Goal: Information Seeking & Learning: Learn about a topic

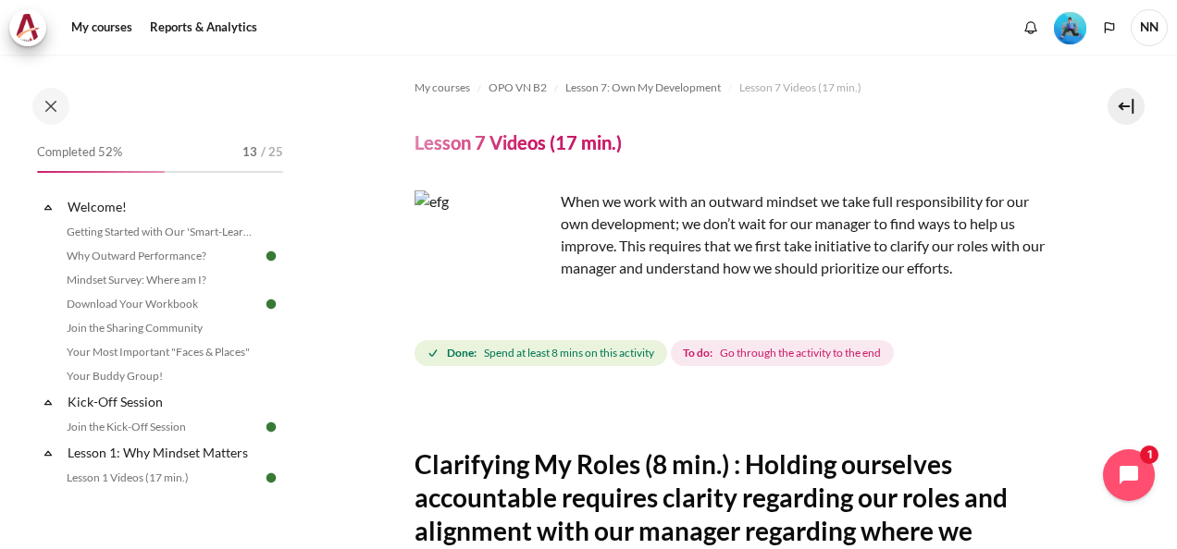
scroll to position [858, 0]
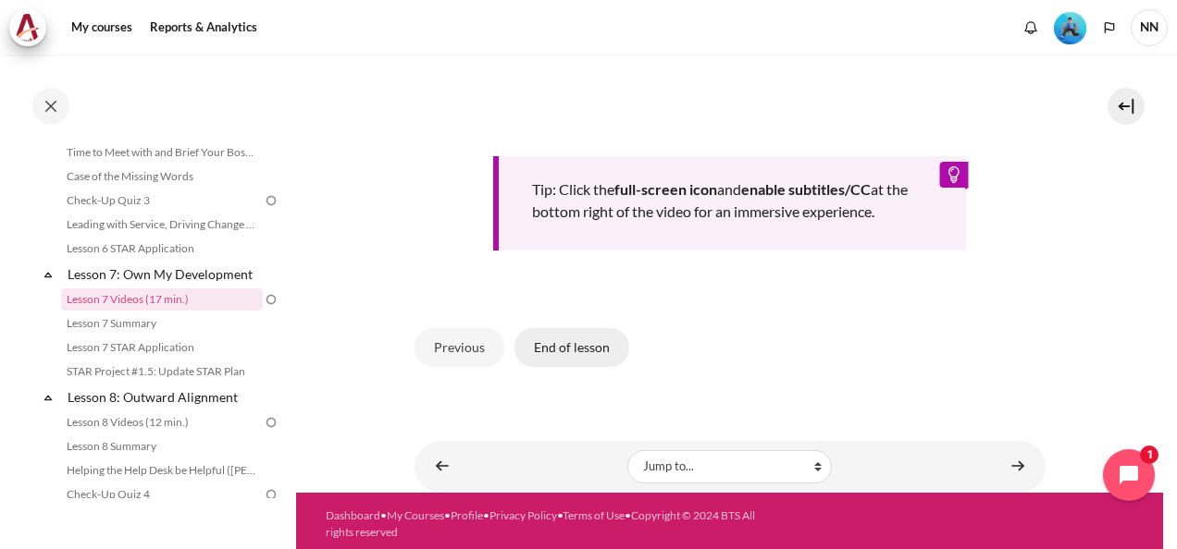
click at [583, 333] on button "End of lesson" at bounding box center [571, 347] width 115 height 39
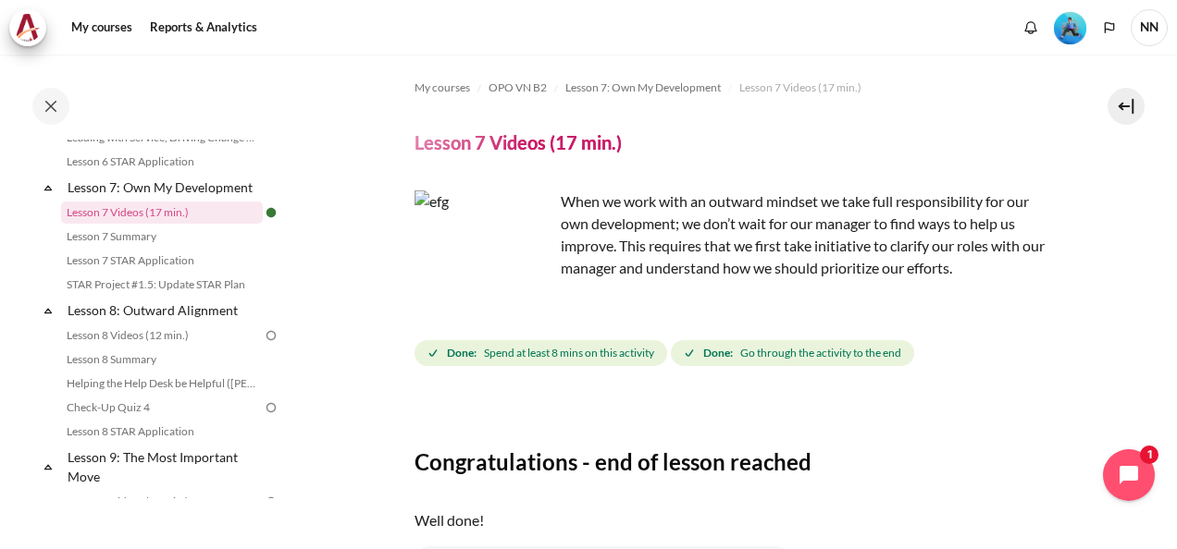
scroll to position [1254, 0]
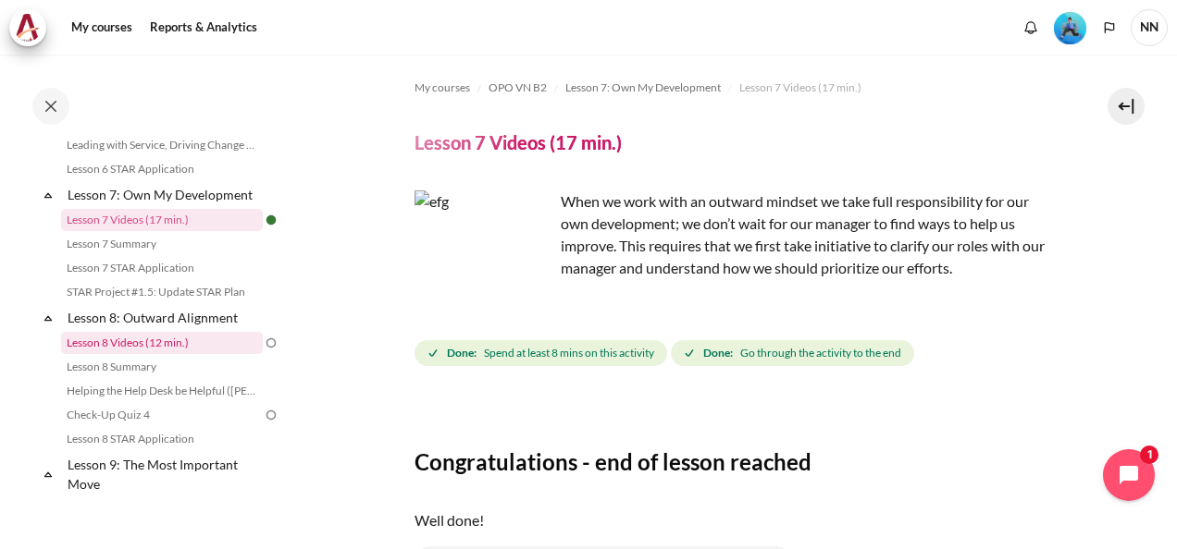
click at [223, 354] on link "Lesson 8 Videos (12 min.)" at bounding box center [162, 343] width 202 height 22
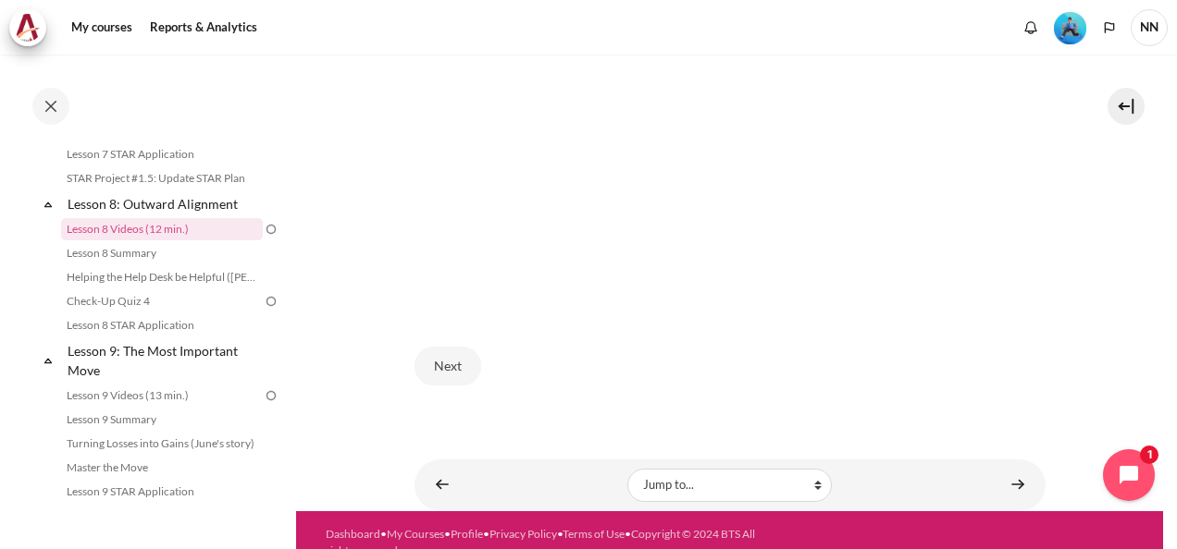
scroll to position [675, 0]
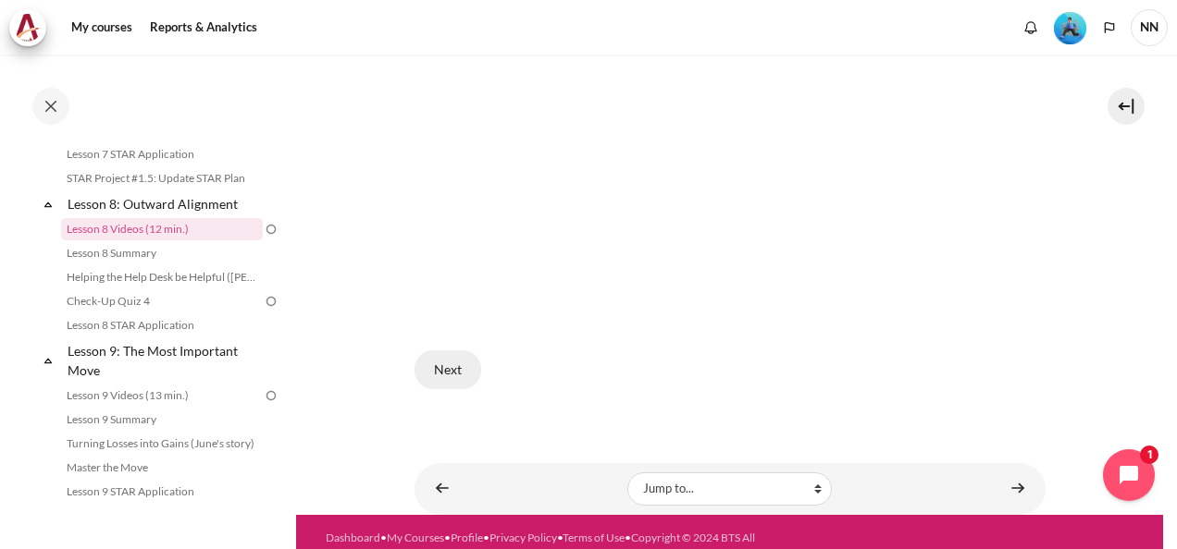
click at [445, 370] on button "Next" at bounding box center [447, 370] width 67 height 39
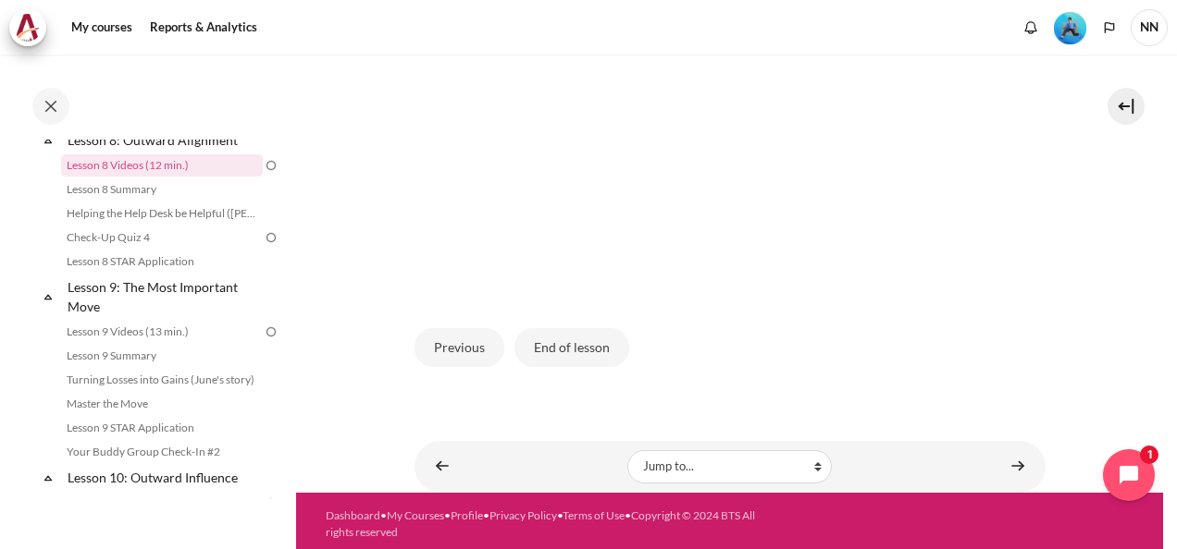
scroll to position [1436, 0]
click at [581, 344] on button "End of lesson" at bounding box center [571, 347] width 115 height 39
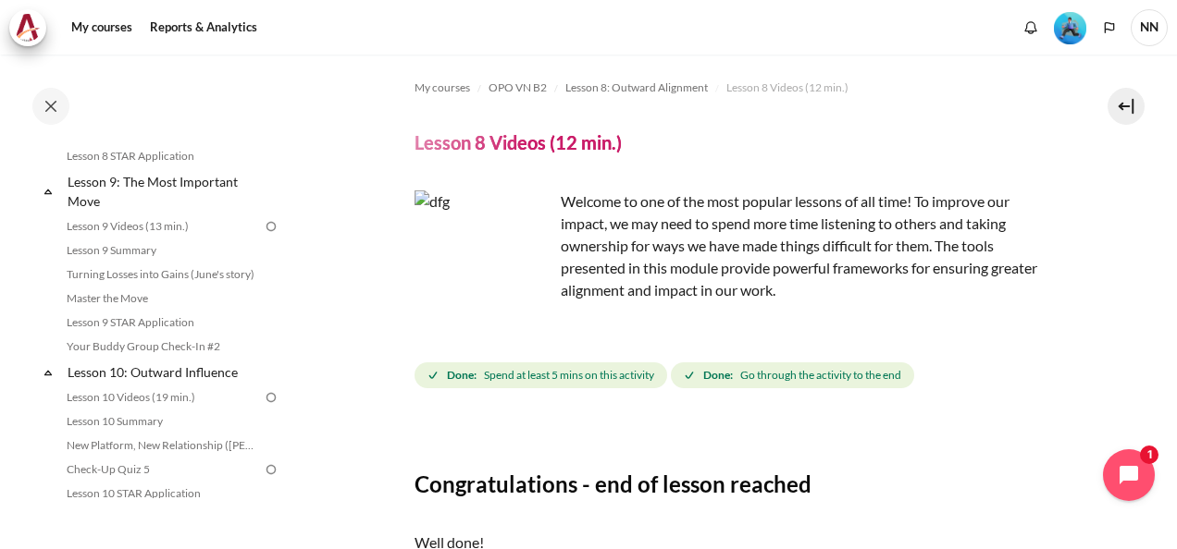
scroll to position [1541, 0]
click at [180, 234] on link "Lesson 9 Videos (13 min.)" at bounding box center [162, 223] width 202 height 22
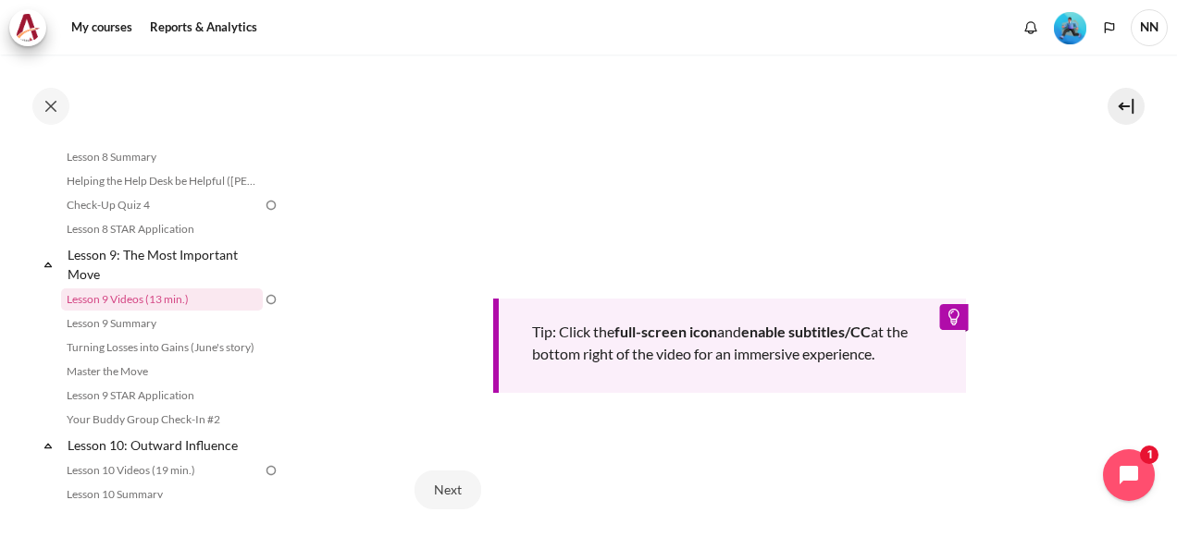
scroll to position [759, 0]
click at [451, 480] on button "Next" at bounding box center [447, 492] width 67 height 39
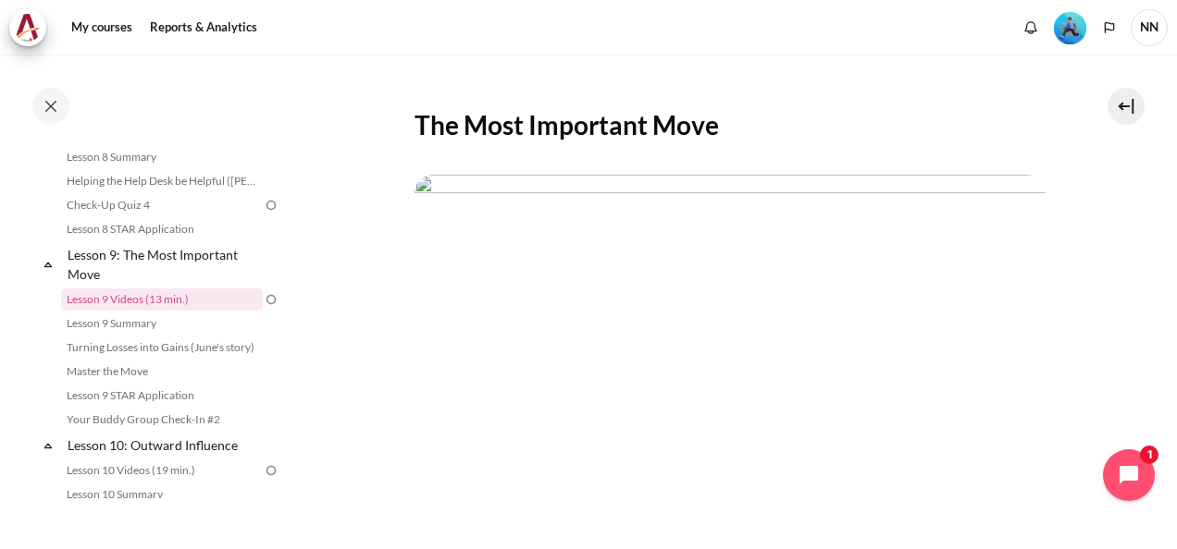
scroll to position [461, 0]
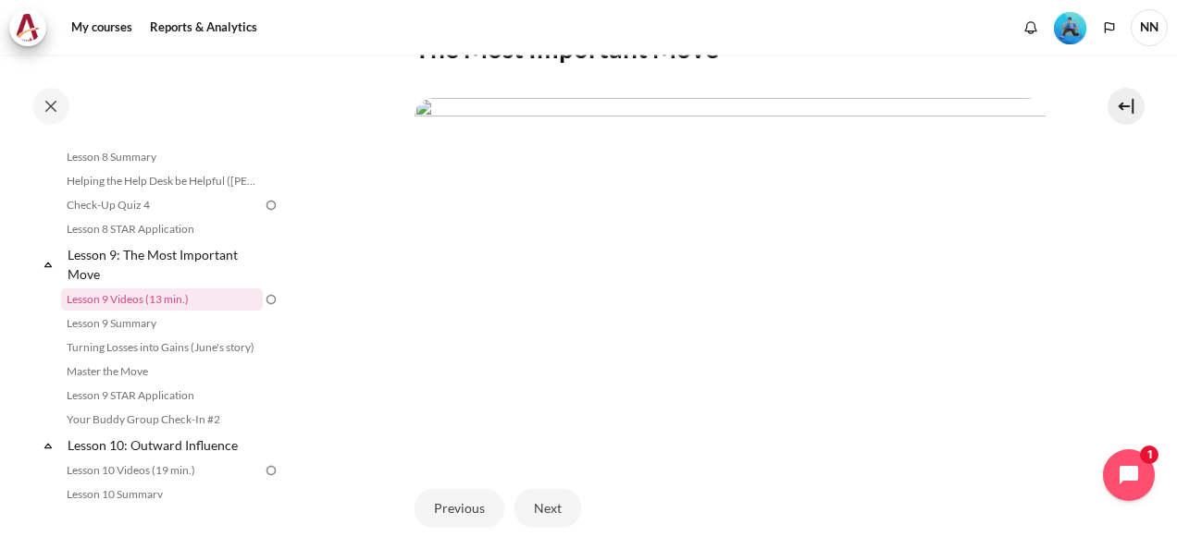
click at [551, 481] on div "Previous Next" at bounding box center [729, 509] width 631 height 76
click at [551, 495] on button "Next" at bounding box center [547, 508] width 67 height 39
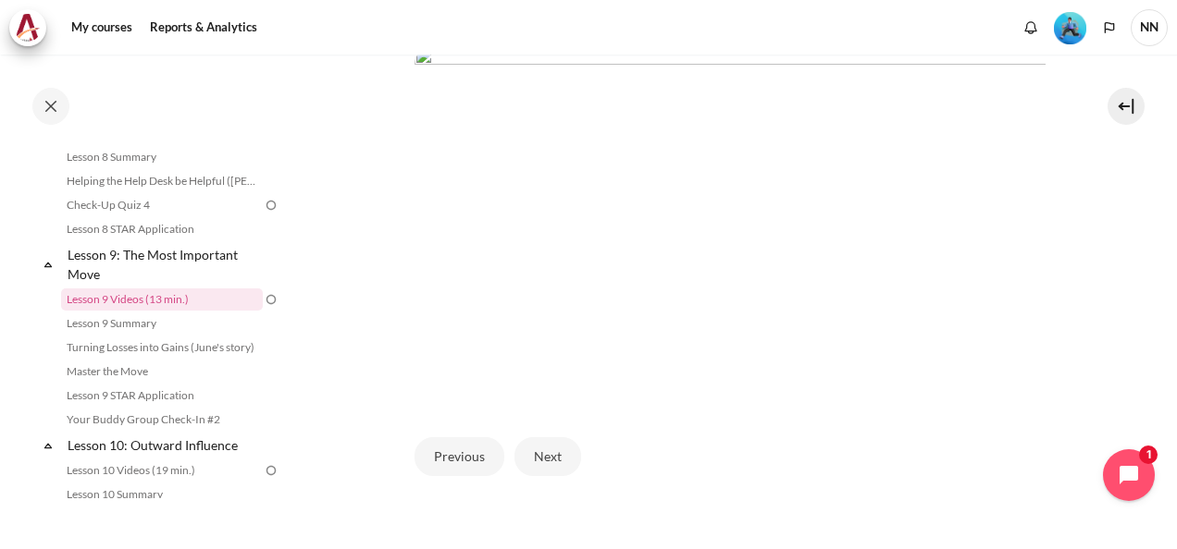
scroll to position [509, 0]
click at [547, 455] on button "Next" at bounding box center [547, 460] width 67 height 39
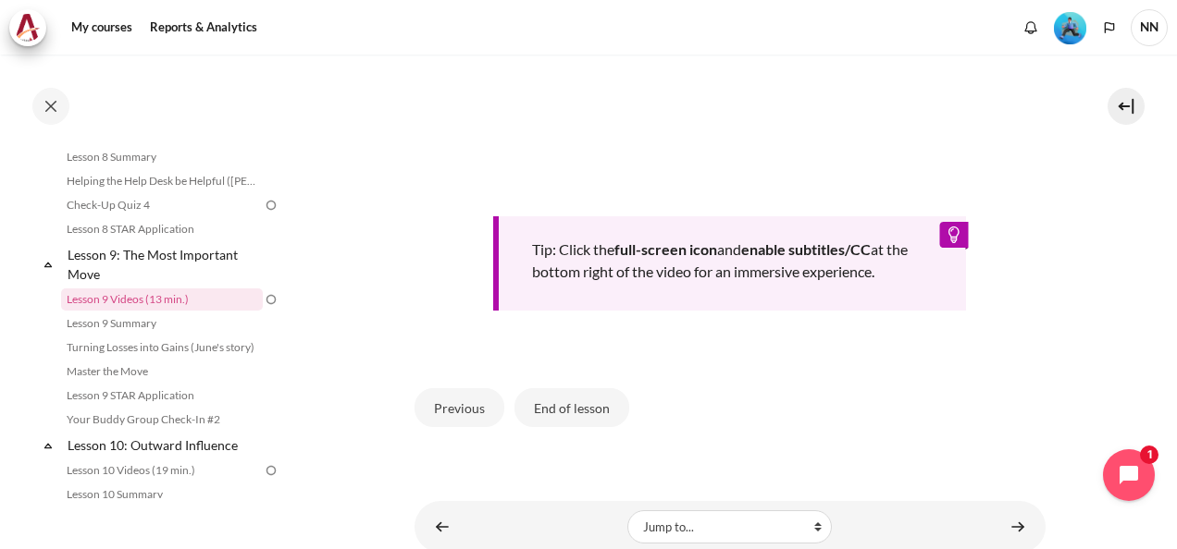
scroll to position [878, 0]
click at [590, 394] on button "End of lesson" at bounding box center [571, 406] width 115 height 39
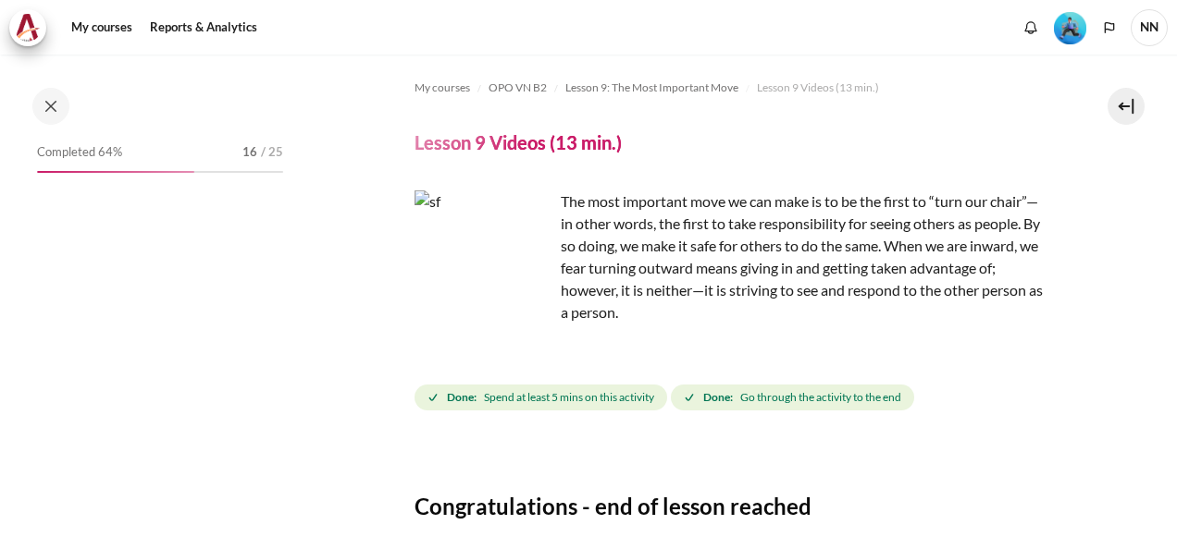
scroll to position [1464, 0]
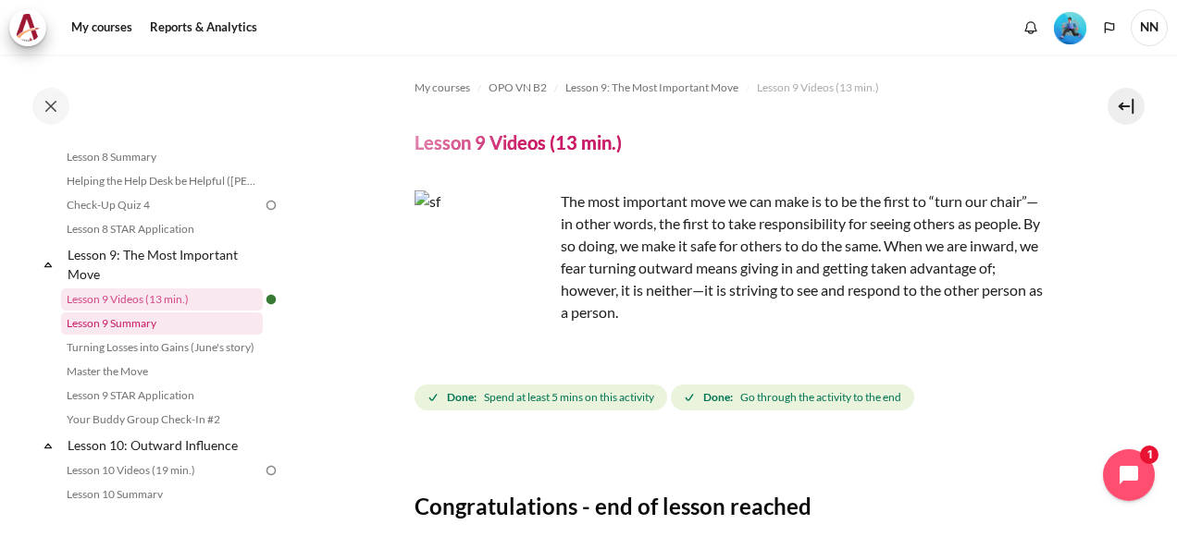
click at [178, 335] on link "Lesson 9 Summary" at bounding box center [162, 324] width 202 height 22
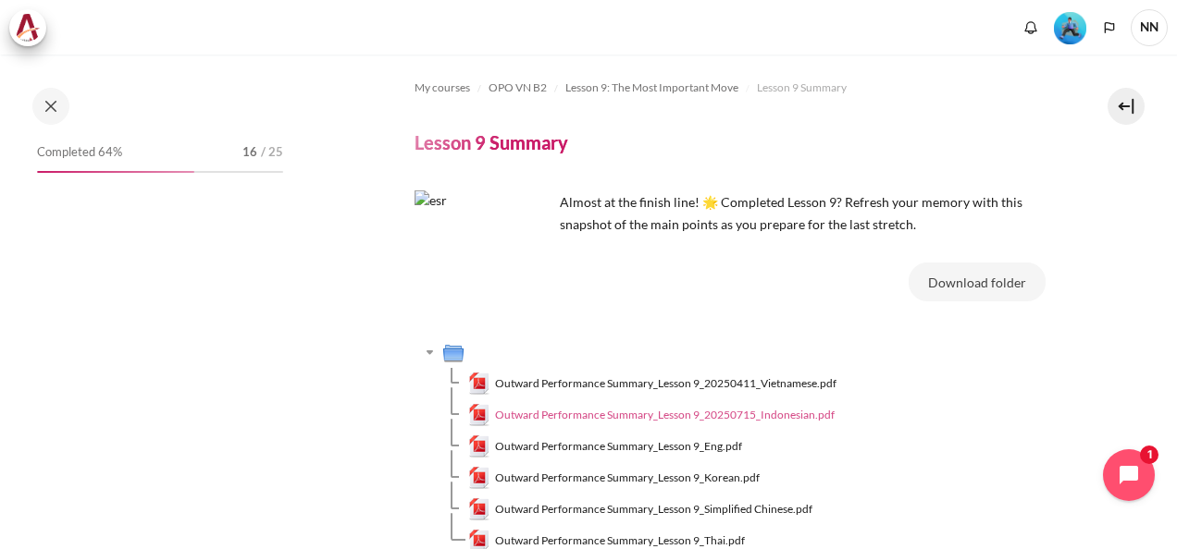
scroll to position [1488, 0]
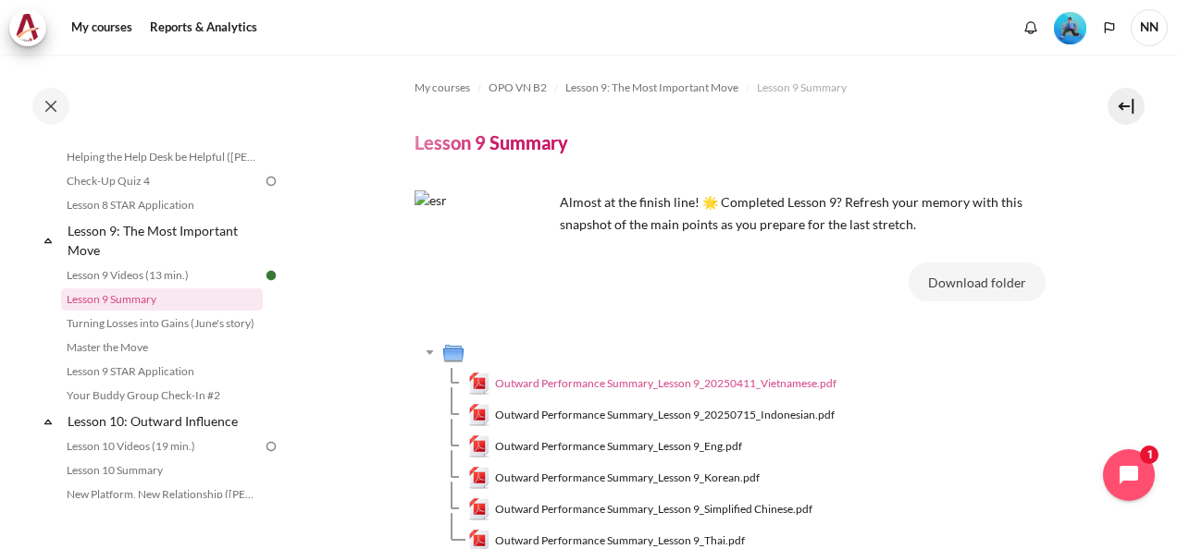
click at [766, 380] on span "Outward Performance Summary_Lesson 9_20250411_Vietnamese.pdf" at bounding box center [665, 384] width 341 height 17
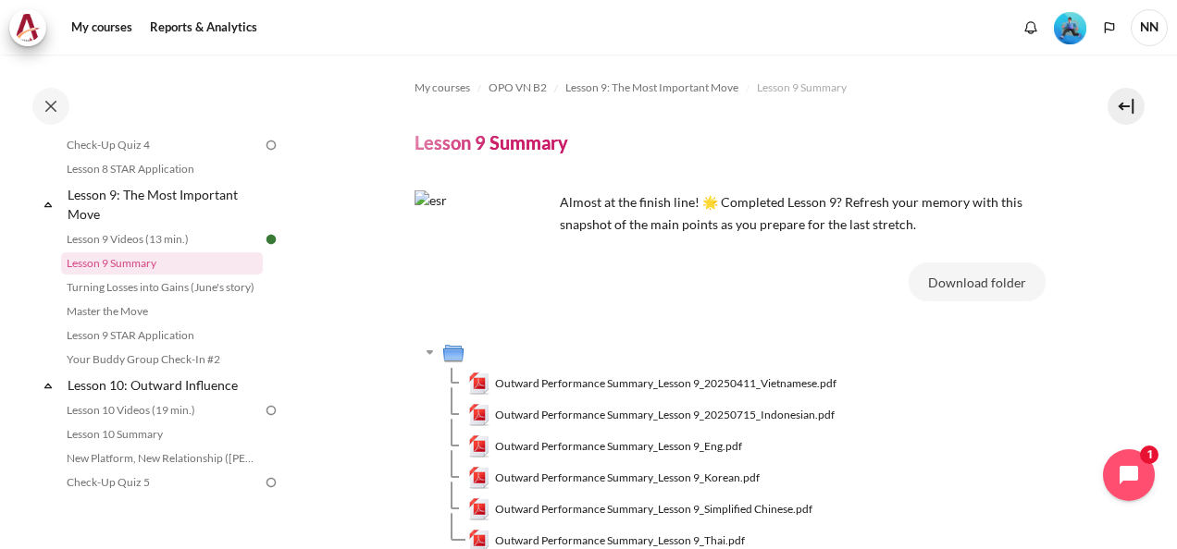
scroll to position [1529, 0]
click at [179, 417] on link "Lesson 10 Videos (19 min.)" at bounding box center [162, 406] width 202 height 22
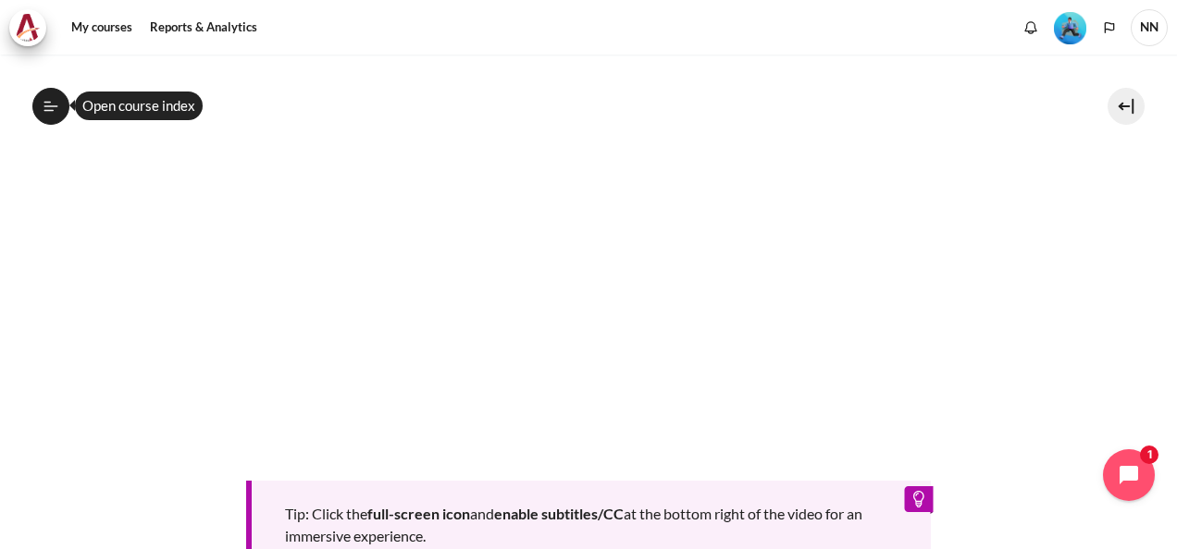
scroll to position [933, 0]
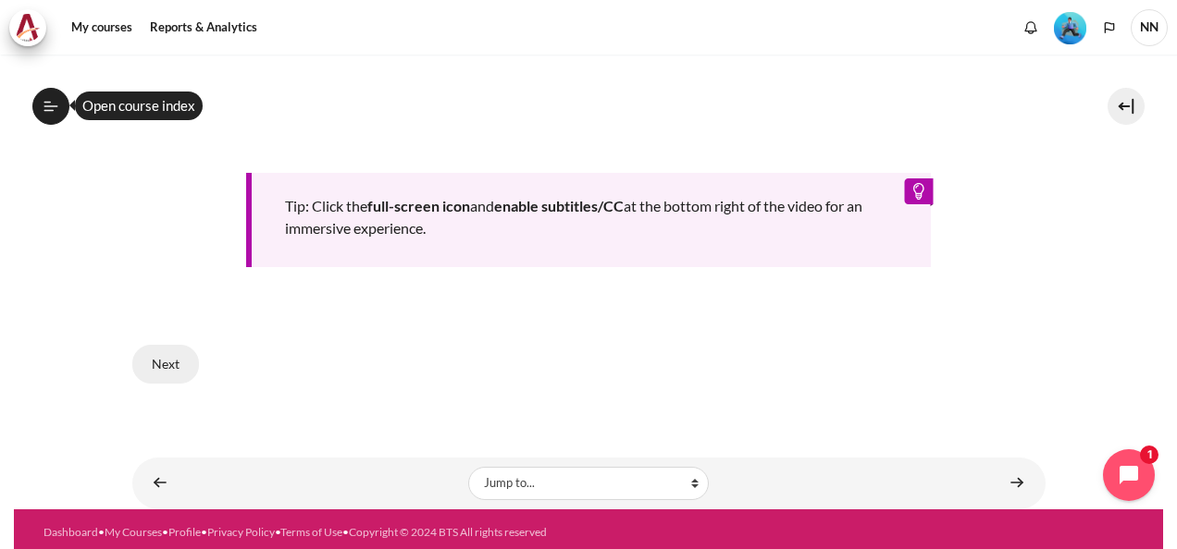
click at [176, 363] on button "Next" at bounding box center [165, 364] width 67 height 39
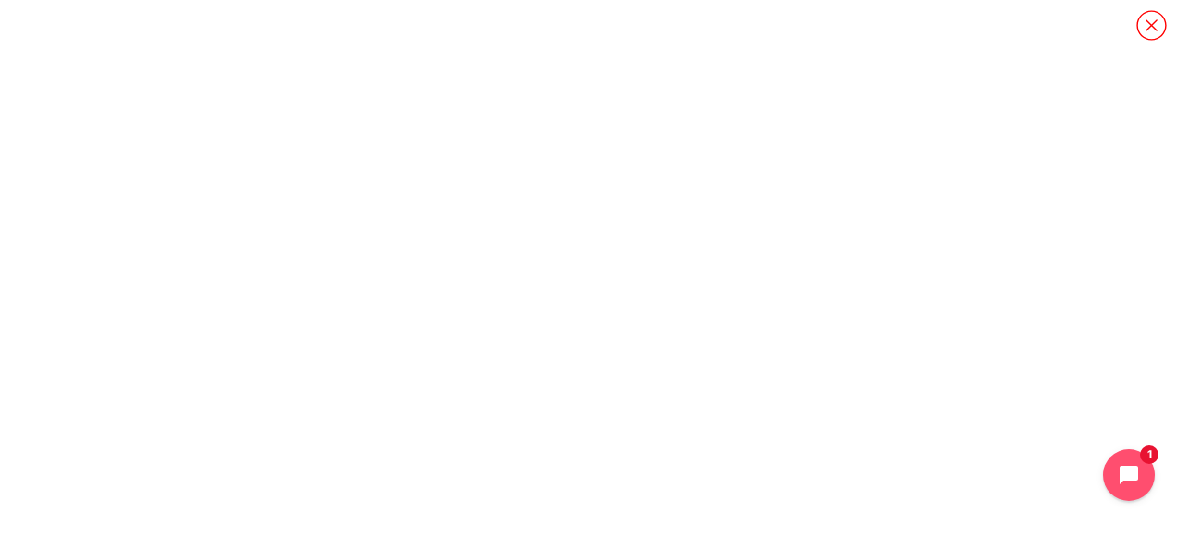
scroll to position [1884, 0]
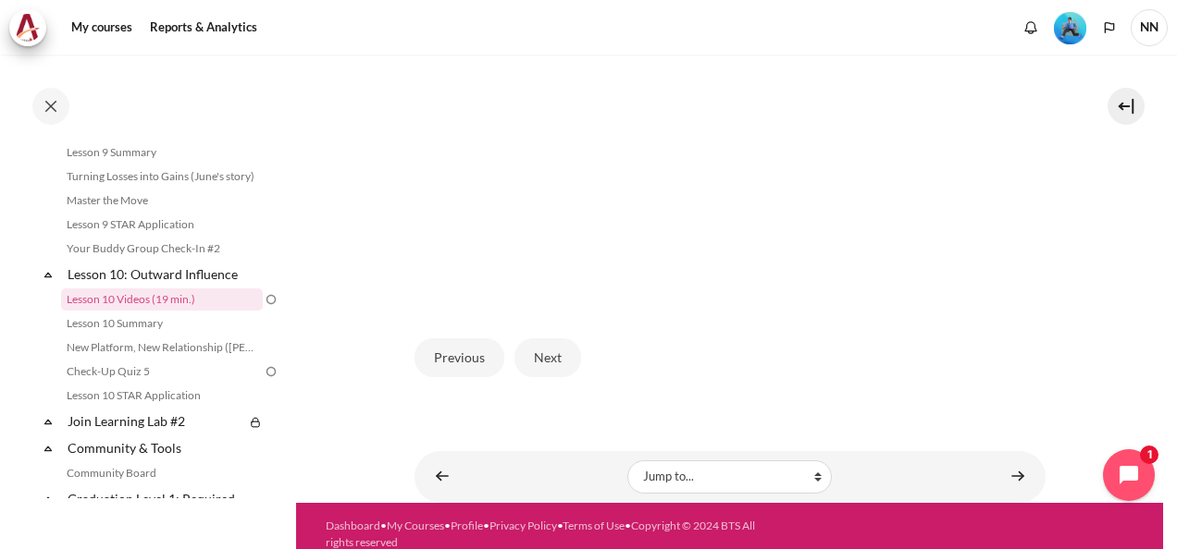
scroll to position [575, 0]
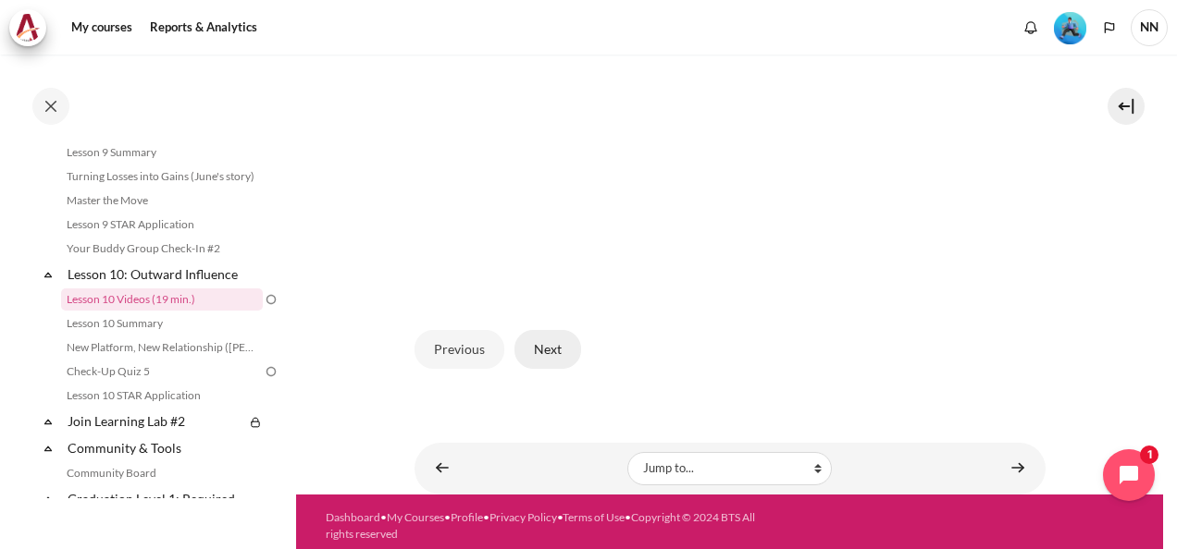
click at [557, 336] on button "Next" at bounding box center [547, 349] width 67 height 39
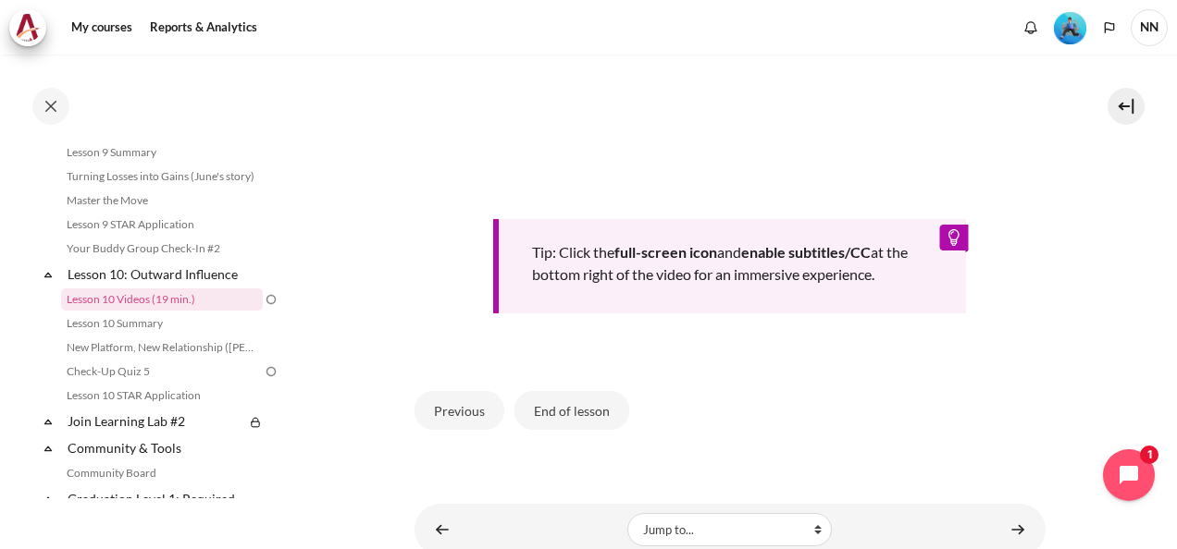
scroll to position [837, 0]
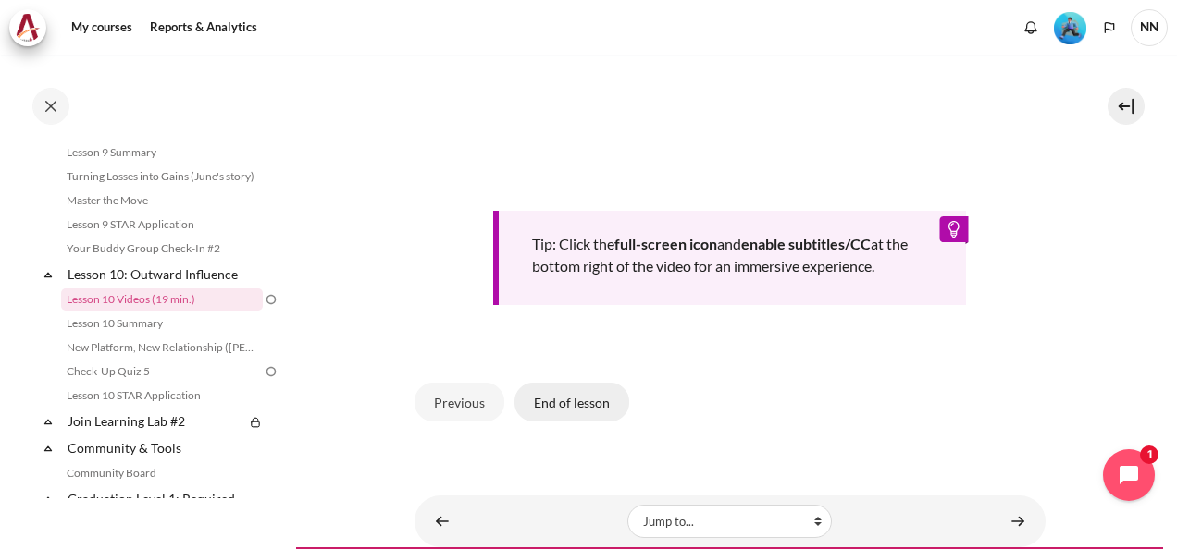
click at [598, 388] on button "End of lesson" at bounding box center [571, 402] width 115 height 39
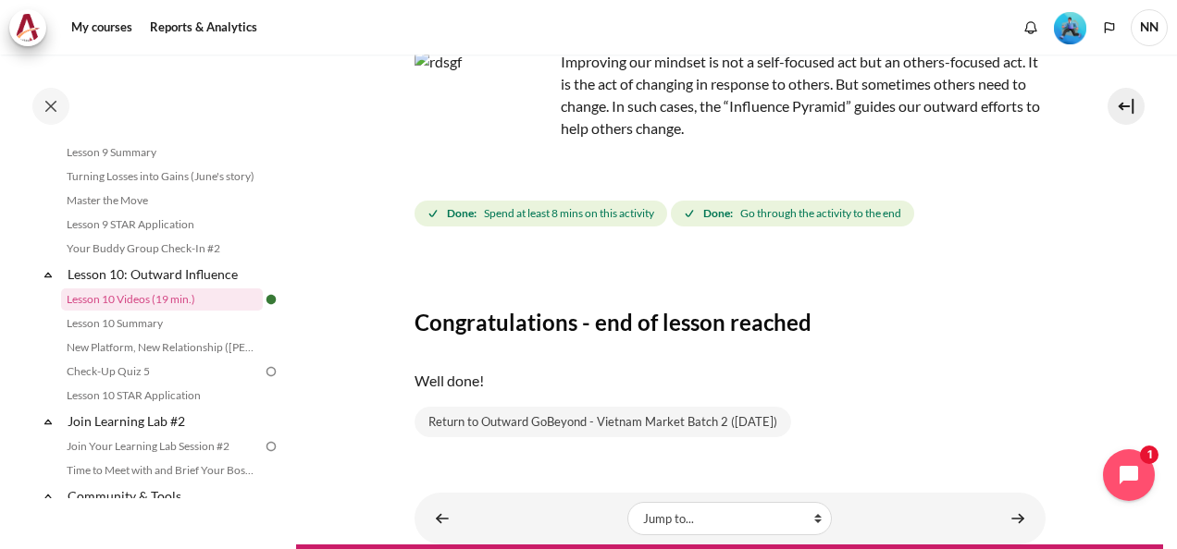
scroll to position [197, 0]
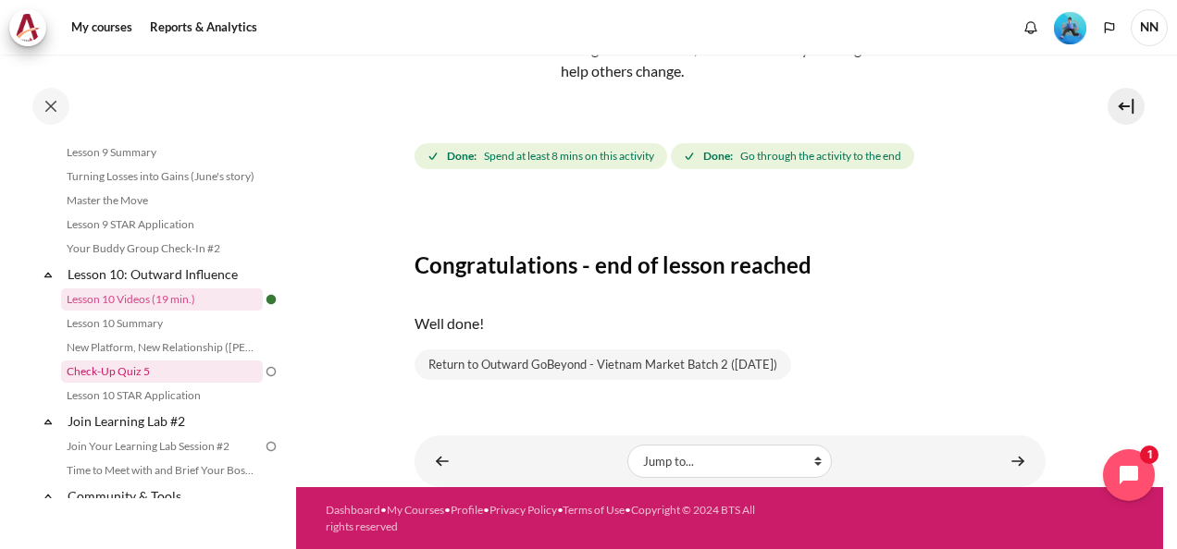
click at [158, 383] on link "Check-Up Quiz 5" at bounding box center [162, 372] width 202 height 22
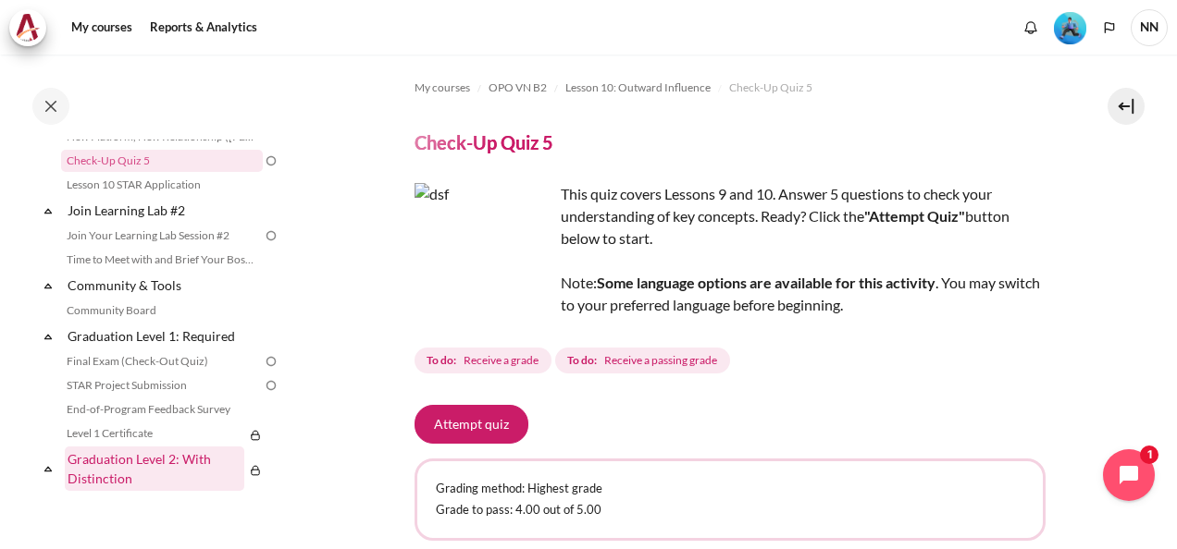
scroll to position [1848, 0]
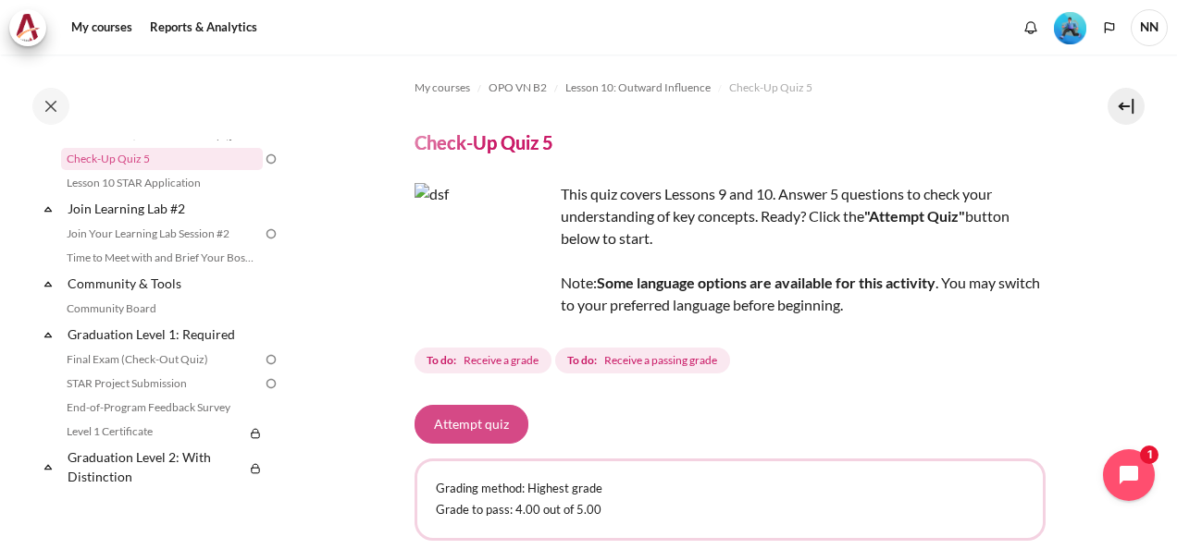
click at [457, 414] on button "Attempt quiz" at bounding box center [471, 424] width 114 height 39
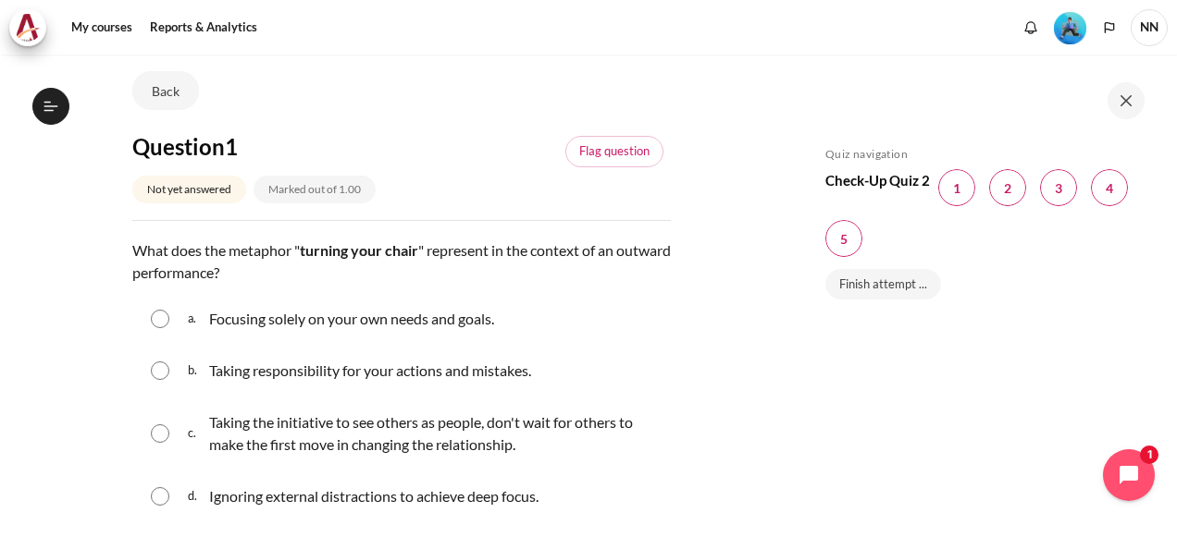
scroll to position [136, 0]
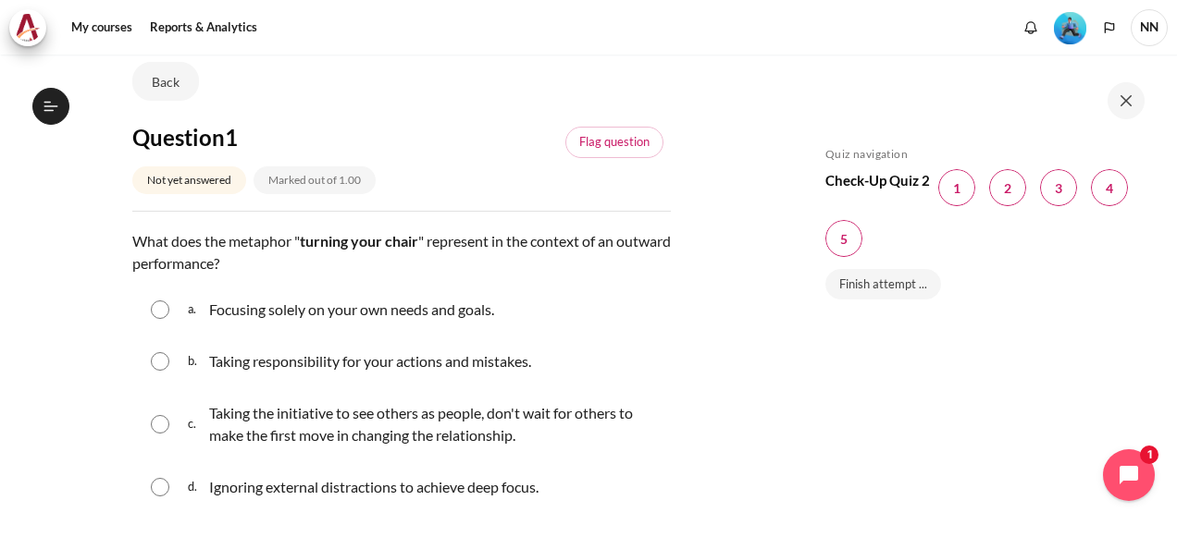
click at [162, 428] on input "Content" at bounding box center [160, 424] width 19 height 19
radio input "true"
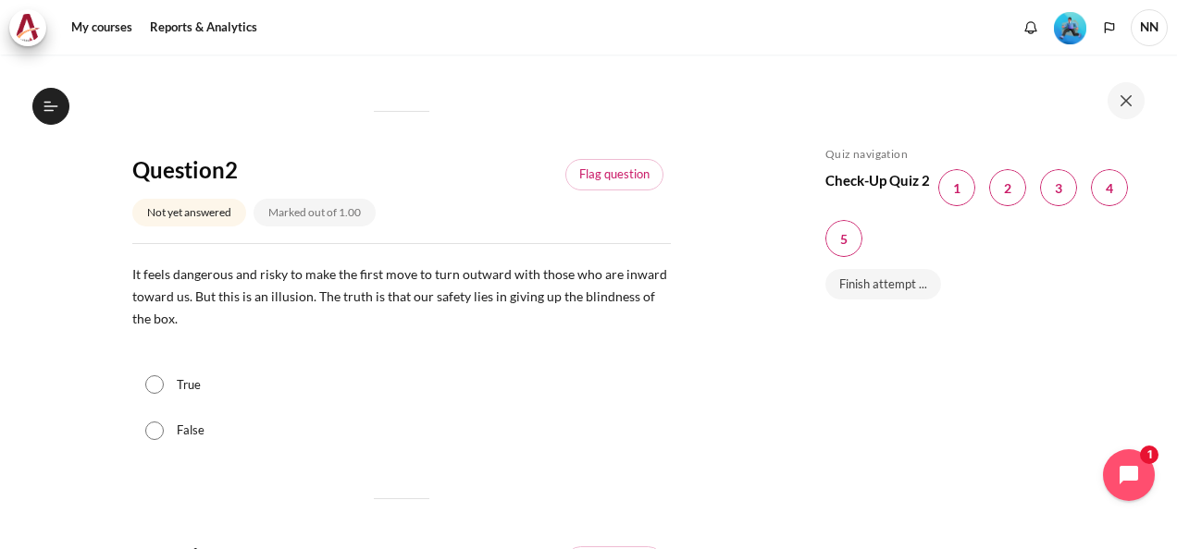
scroll to position [627, 0]
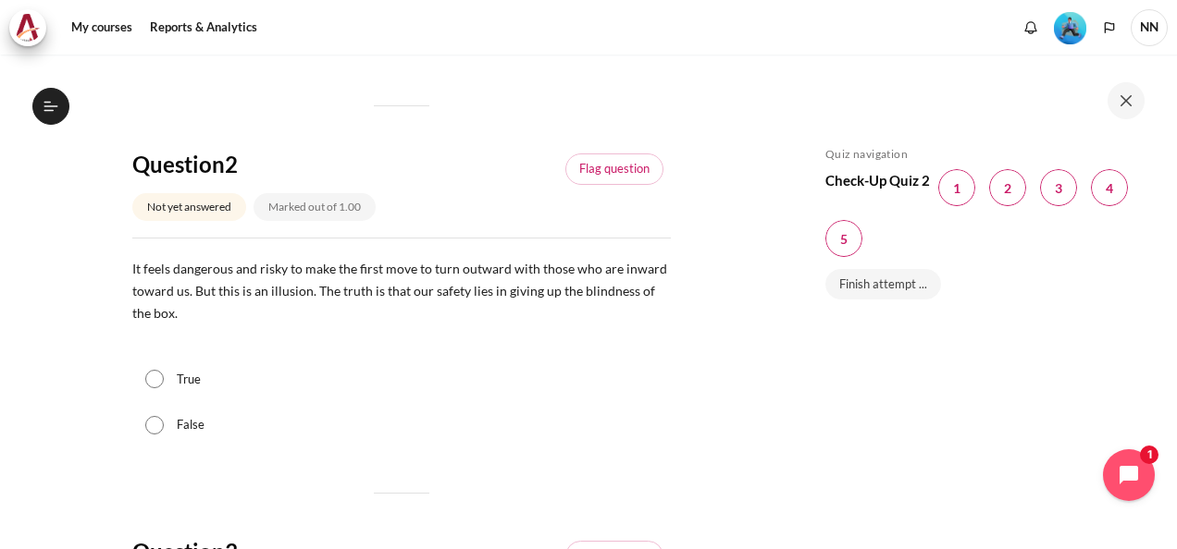
click at [154, 380] on input "True" at bounding box center [154, 379] width 19 height 19
radio input "true"
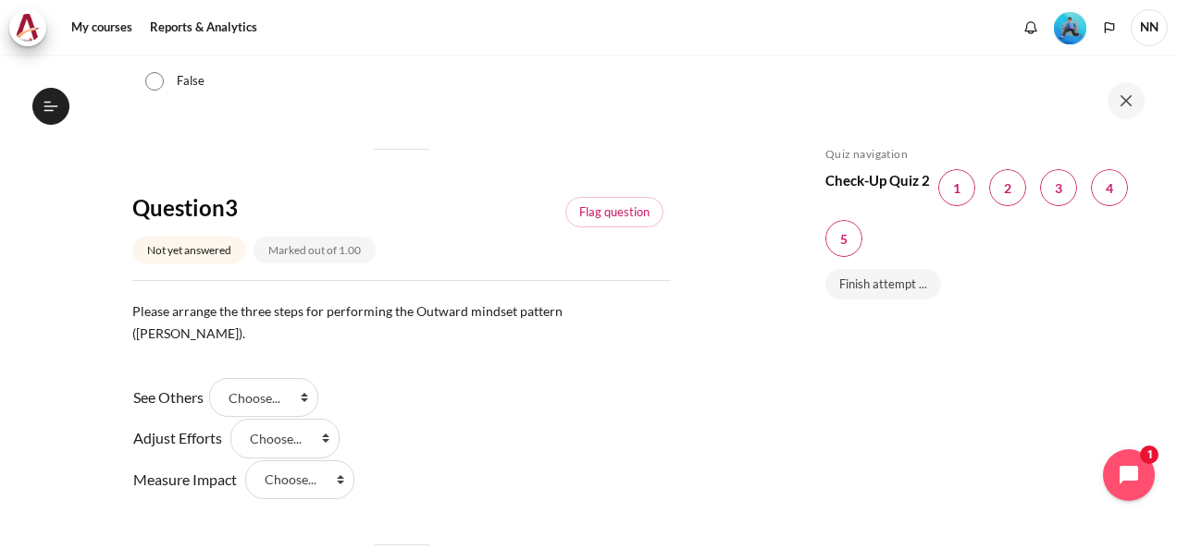
scroll to position [975, 0]
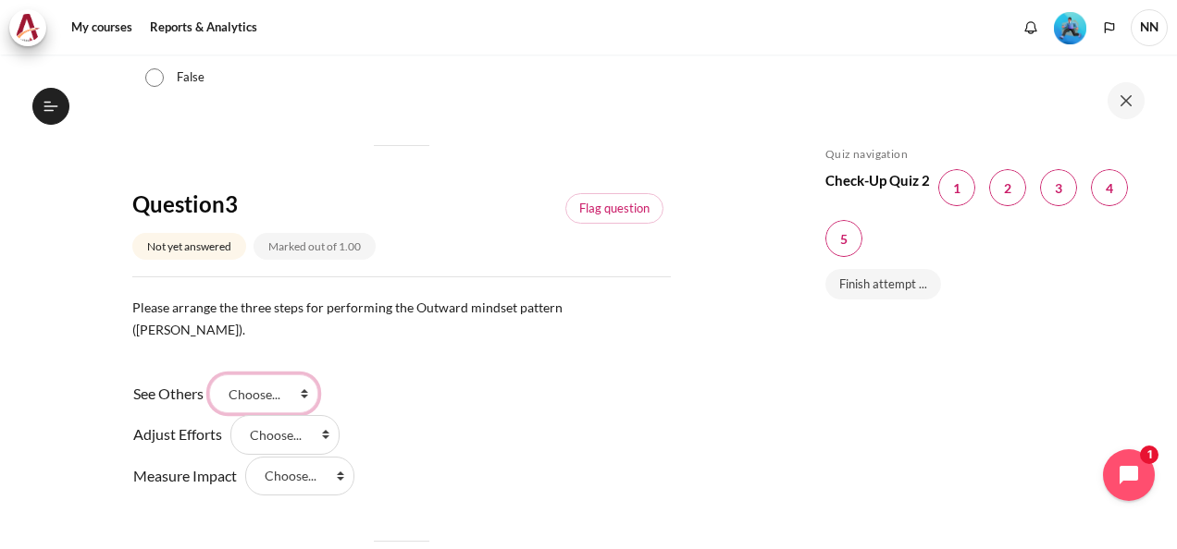
click at [278, 375] on select "Choose... Step 3 Step 2 Step 1" at bounding box center [263, 394] width 109 height 39
select select "3"
click at [216, 375] on select "Choose... Step 3 Step 2 Step 1" at bounding box center [263, 394] width 109 height 39
click at [289, 417] on select "Choose... Step 3 Step 2 Step 1" at bounding box center [284, 434] width 109 height 39
select select "2"
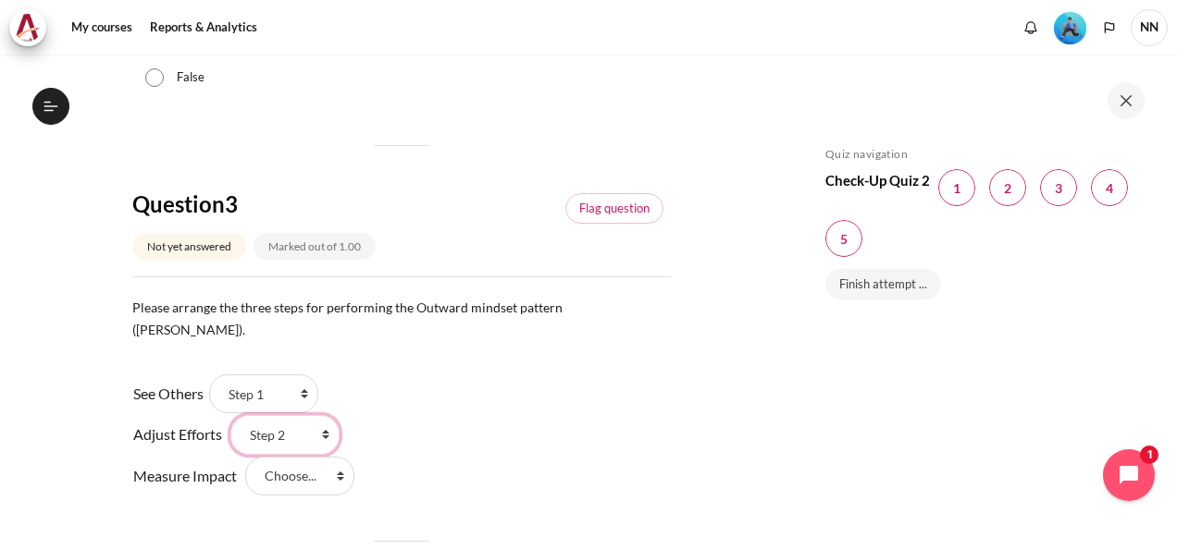
click at [230, 415] on select "Choose... Step 3 Step 2 Step 1" at bounding box center [284, 434] width 109 height 39
click at [297, 464] on select "Choose... Step 3 Step 2 Step 1" at bounding box center [299, 476] width 109 height 39
select select "1"
click at [245, 457] on select "Choose... Step 3 Step 2 Step 1" at bounding box center [299, 476] width 109 height 39
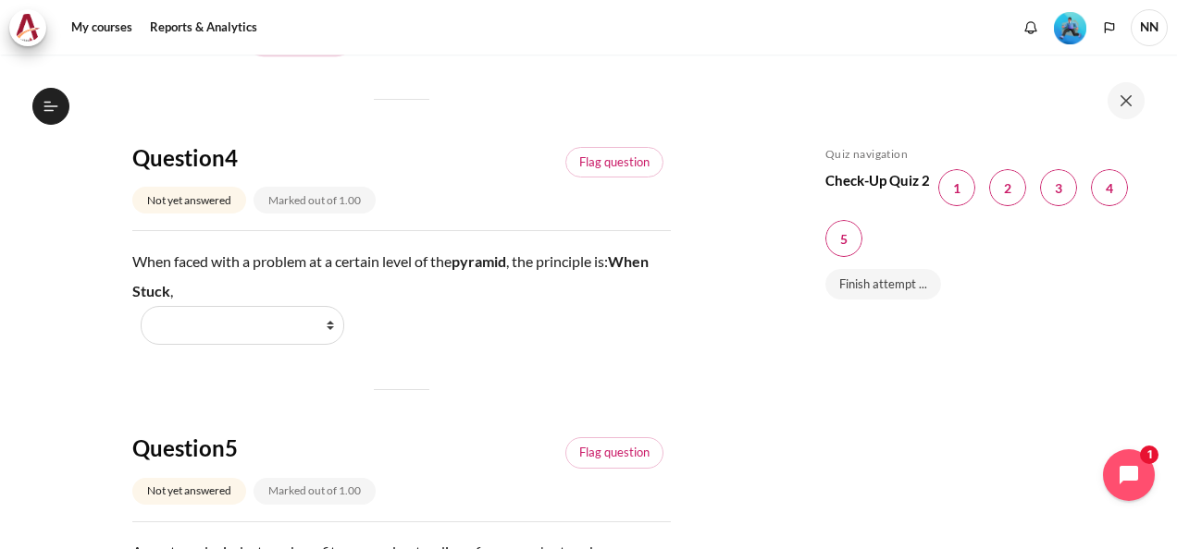
scroll to position [1416, 0]
click at [298, 307] on select "Work Harder Go Higher Go Lower Stay Put" at bounding box center [243, 326] width 204 height 39
click at [275, 312] on select "Work Harder Go Higher Go Lower Stay Put" at bounding box center [243, 326] width 204 height 39
select select "3"
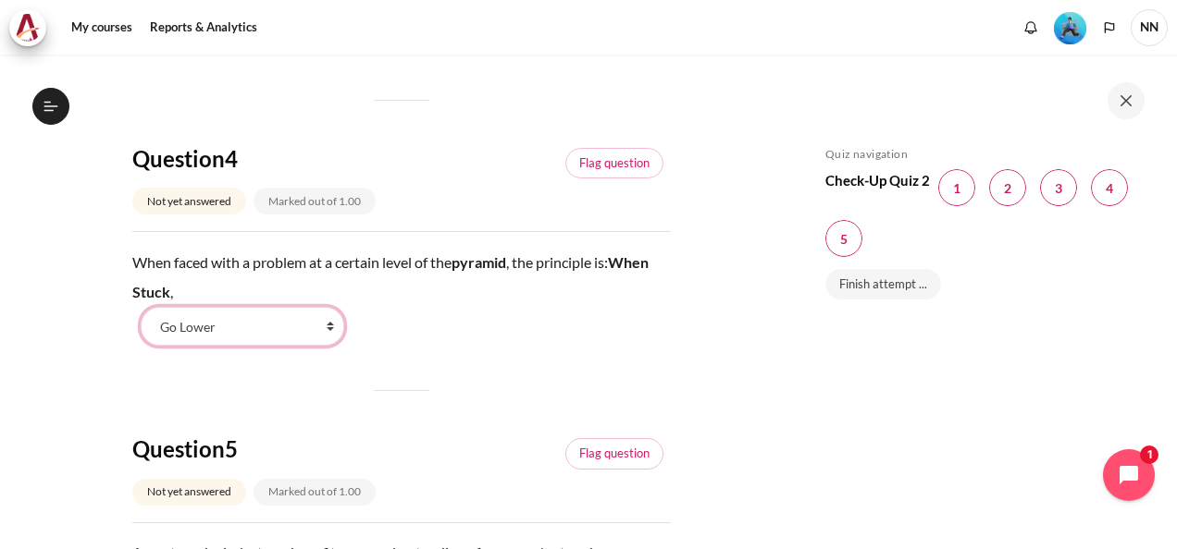
click at [141, 307] on select "Work Harder Go Higher Go Lower Stay Put" at bounding box center [243, 326] width 204 height 39
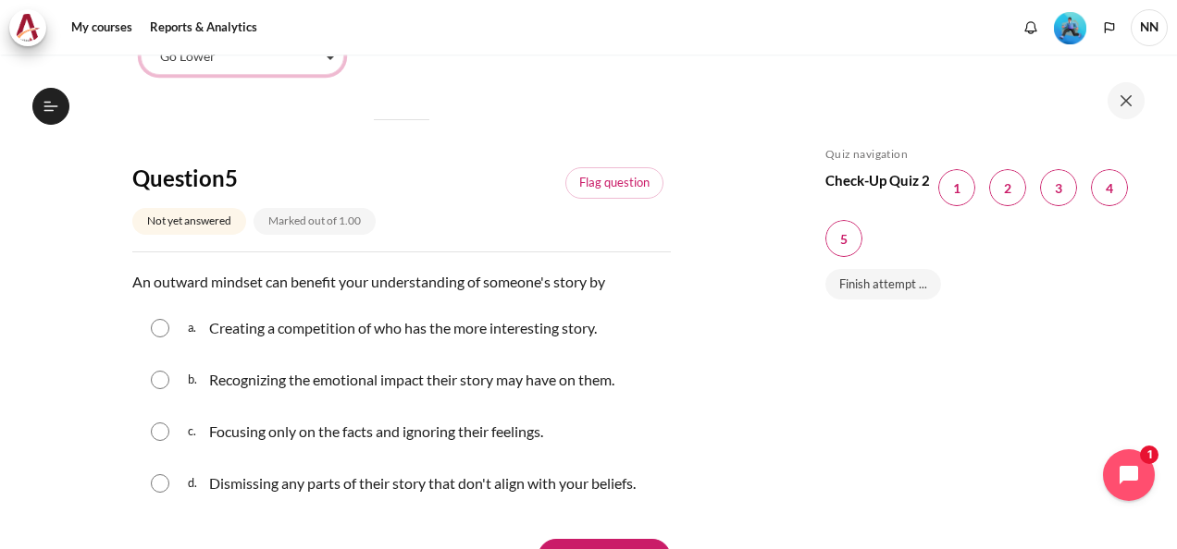
scroll to position [1693, 0]
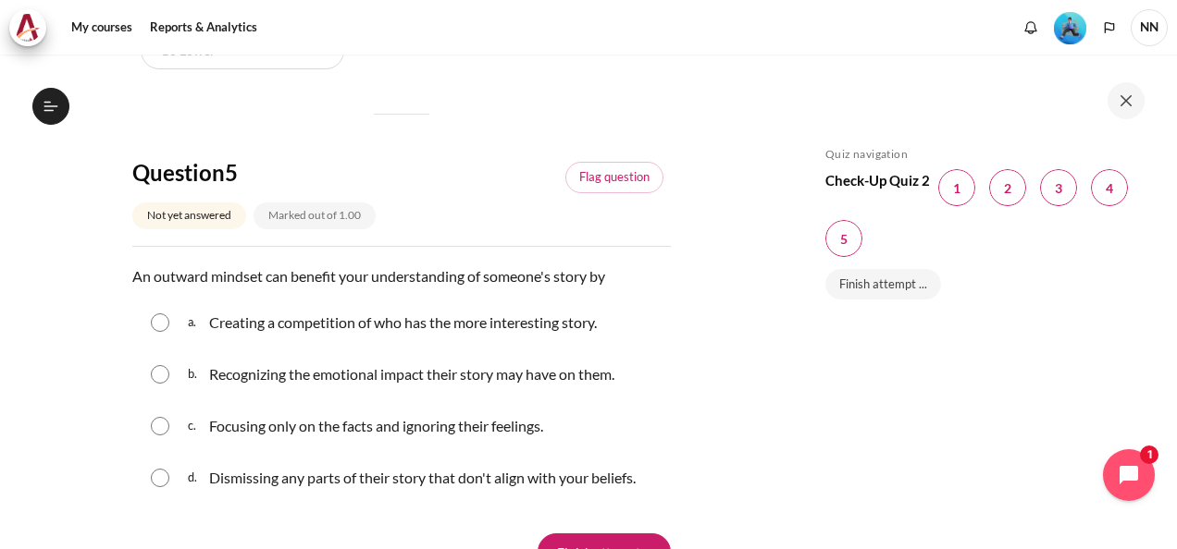
click at [156, 365] on input "Content" at bounding box center [160, 374] width 19 height 19
radio input "true"
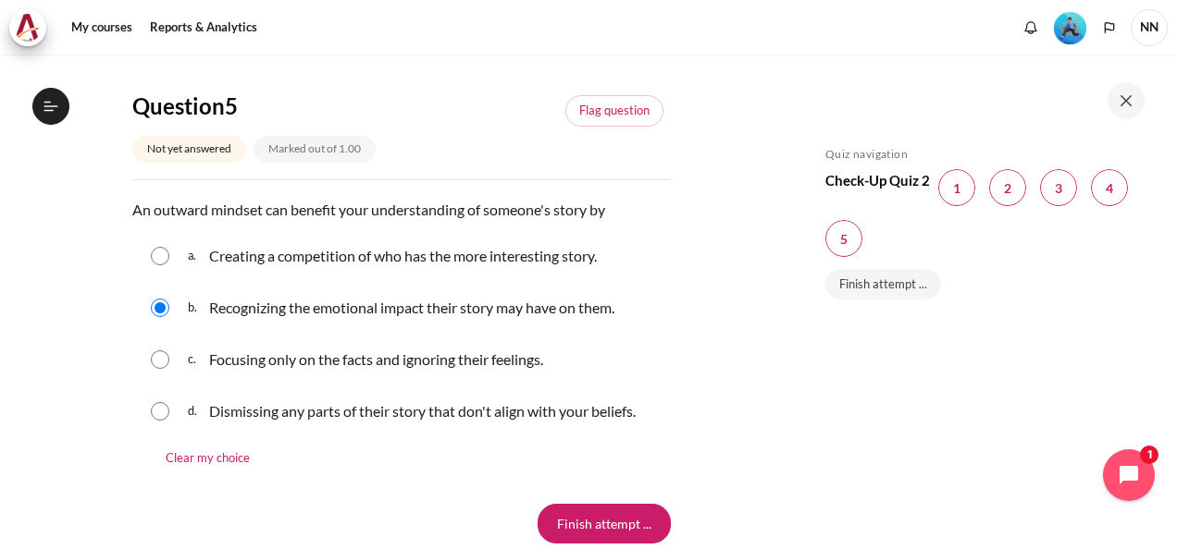
scroll to position [1779, 0]
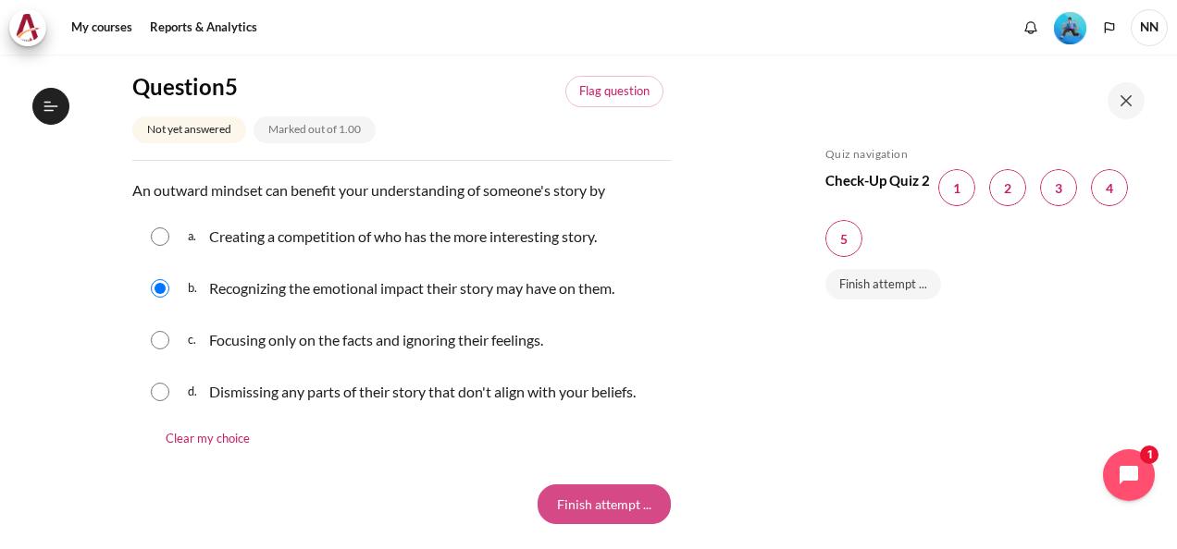
click at [615, 485] on input "Finish attempt ..." at bounding box center [603, 504] width 133 height 39
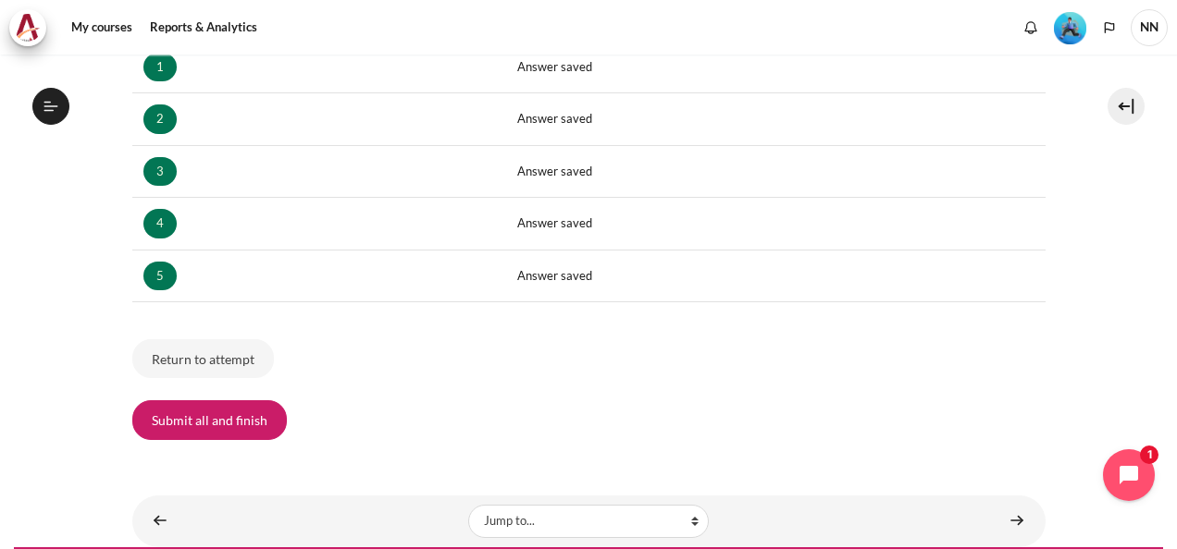
scroll to position [399, 0]
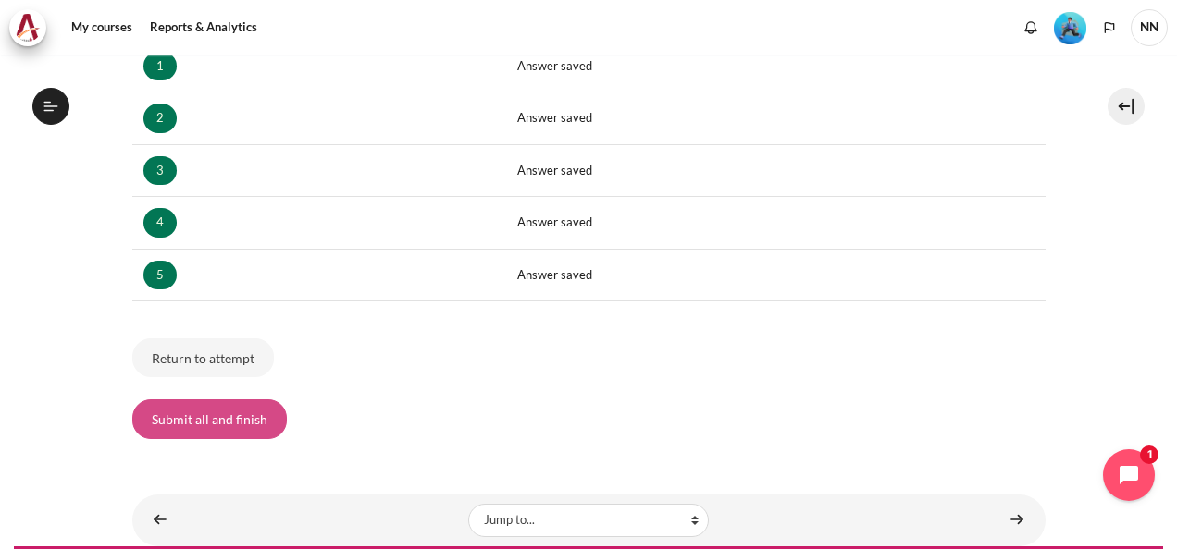
click at [221, 420] on button "Submit all and finish" at bounding box center [209, 419] width 154 height 39
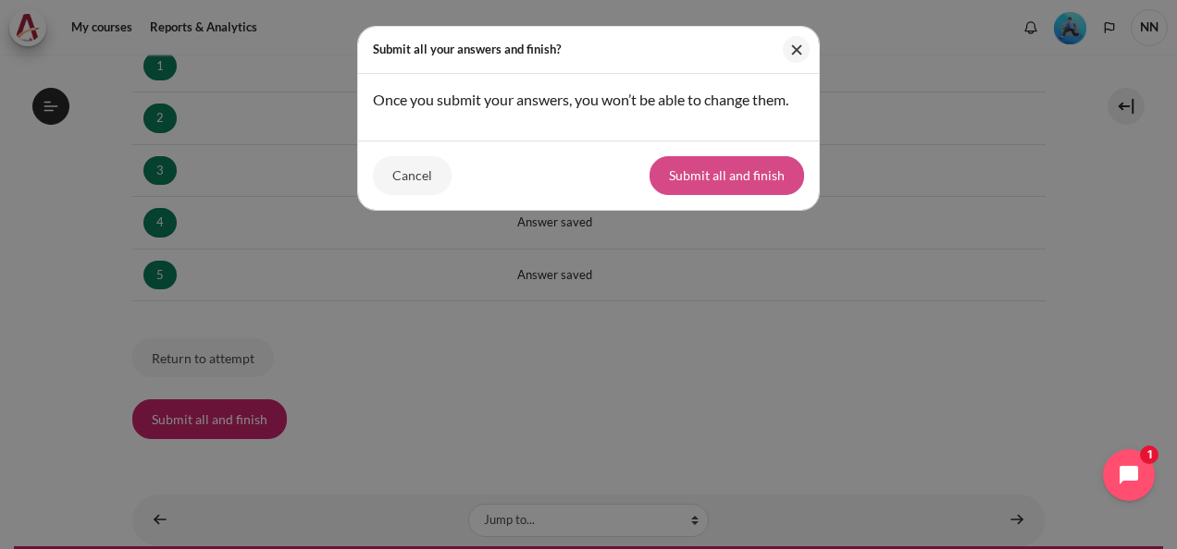
click at [753, 175] on button "Submit all and finish" at bounding box center [726, 175] width 154 height 39
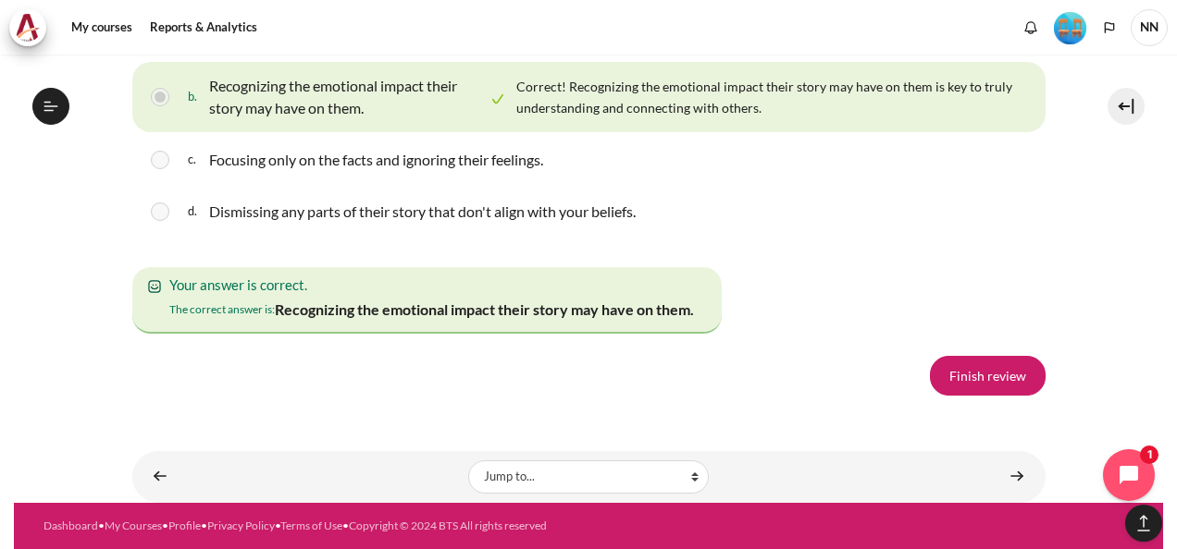
scroll to position [3439, 0]
click at [984, 371] on link "Finish review" at bounding box center [988, 375] width 116 height 39
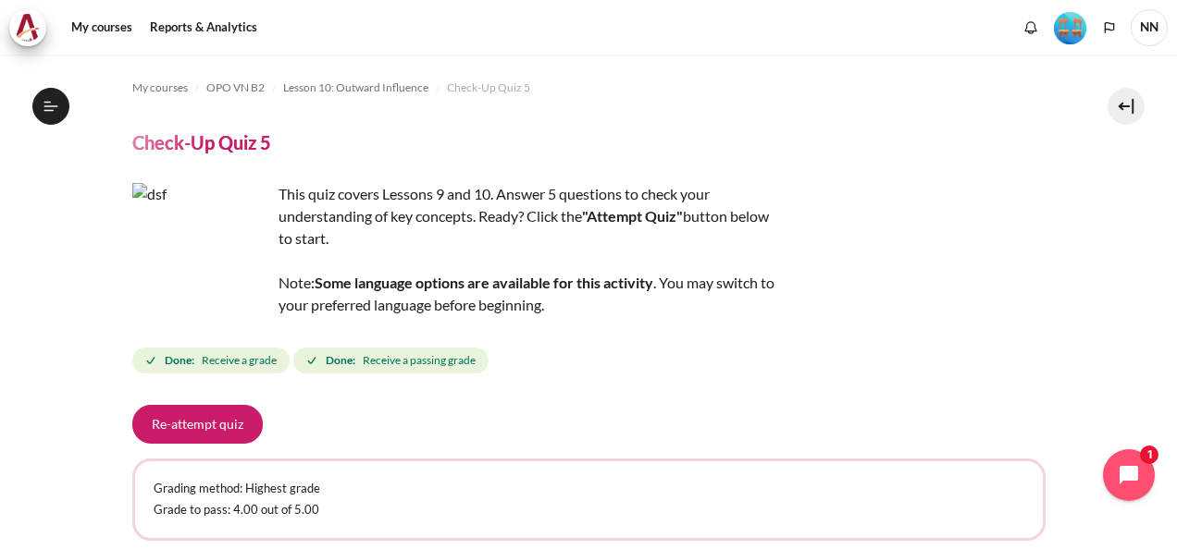
scroll to position [1708, 0]
click at [114, 34] on link "My courses" at bounding box center [102, 27] width 74 height 37
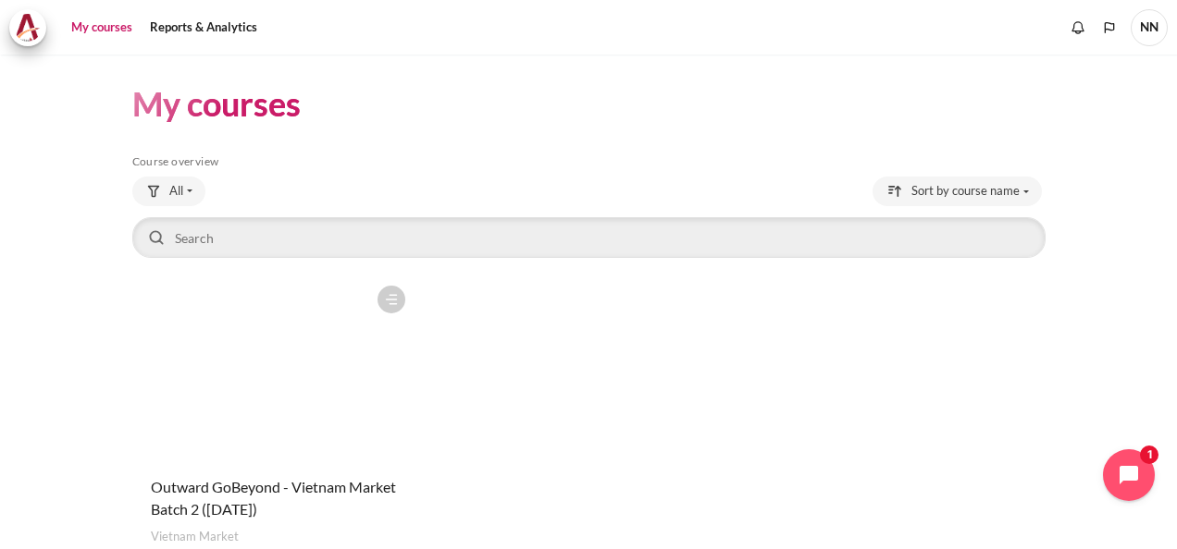
click at [240, 352] on figure "Content" at bounding box center [273, 369] width 282 height 185
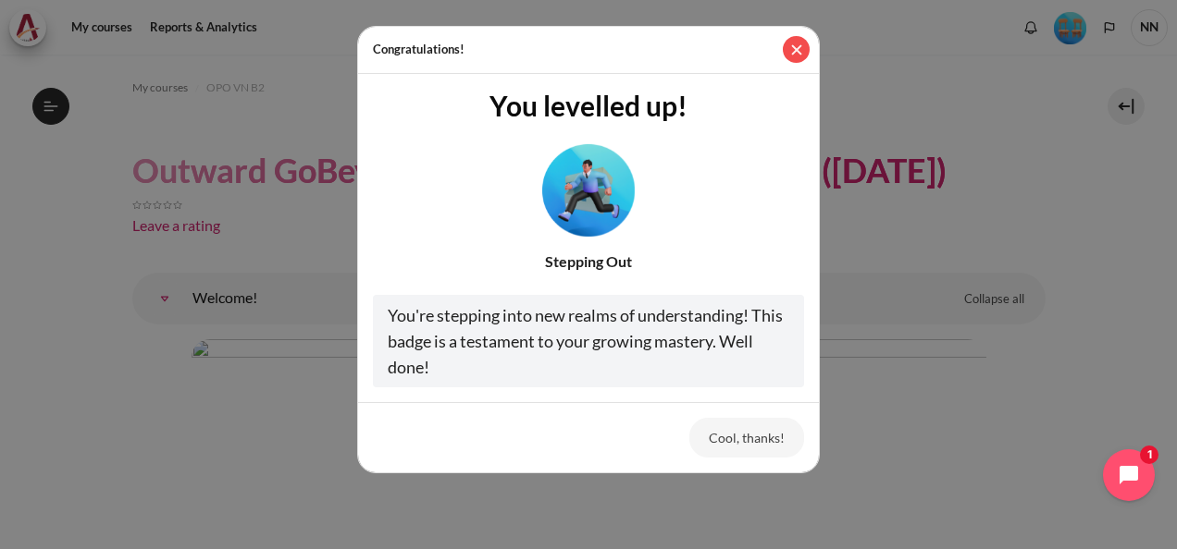
click at [797, 54] on button "Close" at bounding box center [796, 49] width 27 height 27
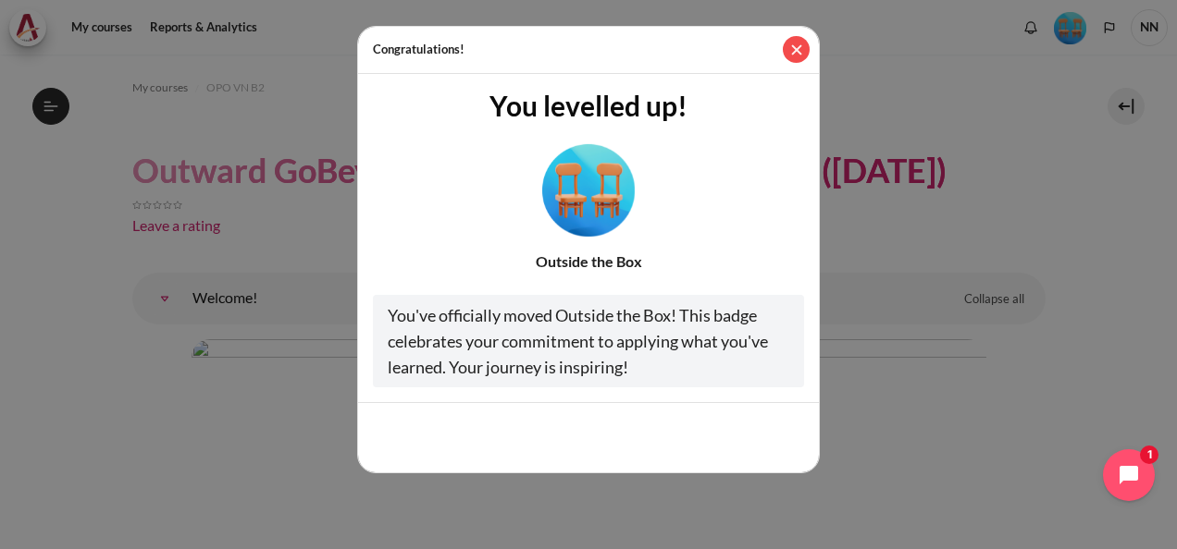
click at [787, 43] on button "Close" at bounding box center [796, 49] width 27 height 27
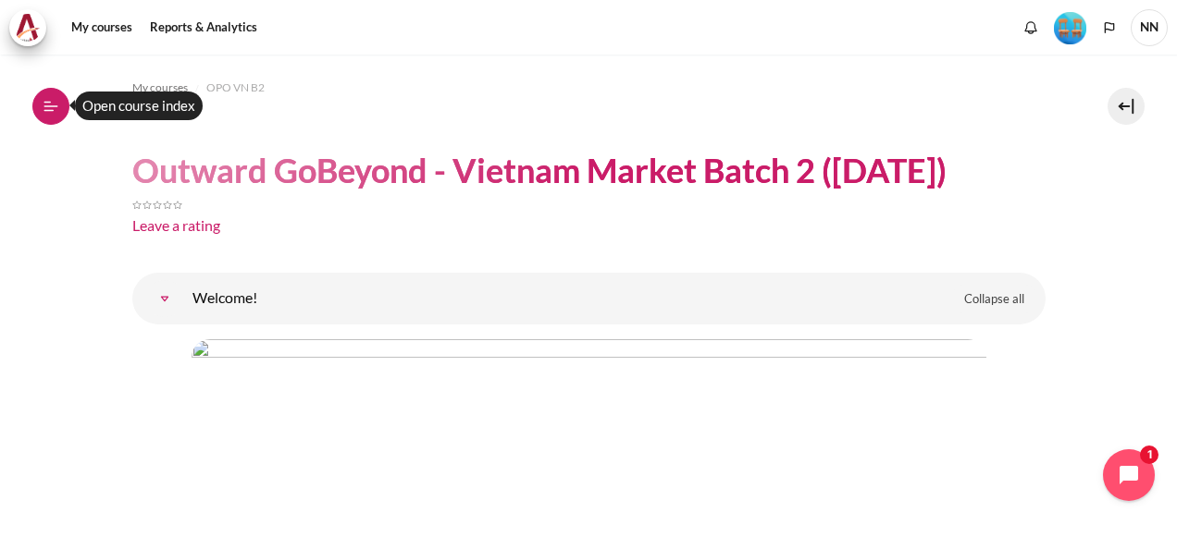
click at [45, 94] on button "Open course index" at bounding box center [50, 106] width 37 height 37
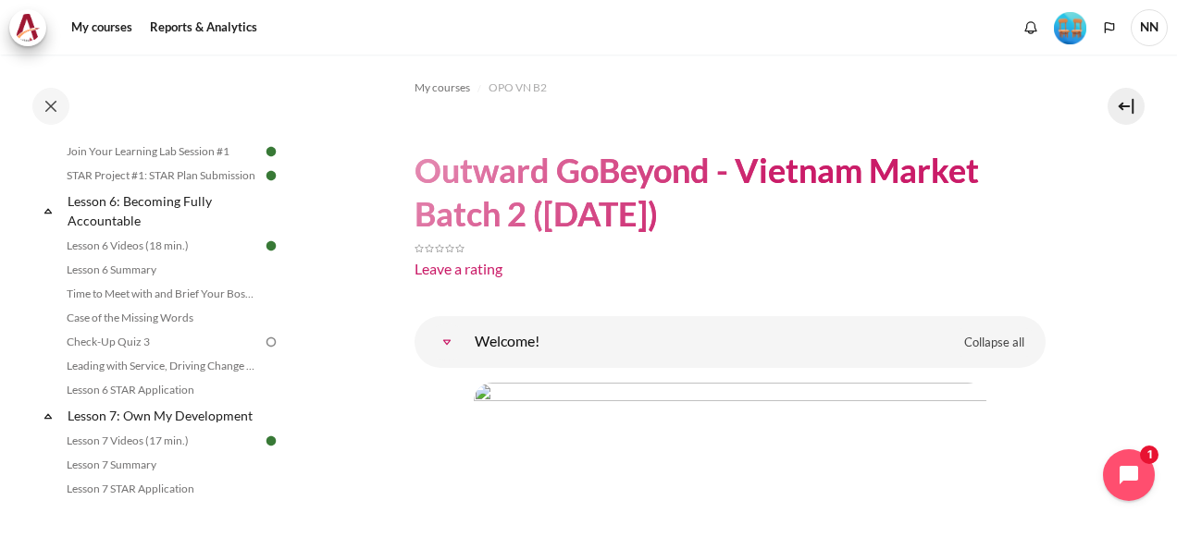
scroll to position [1111, 0]
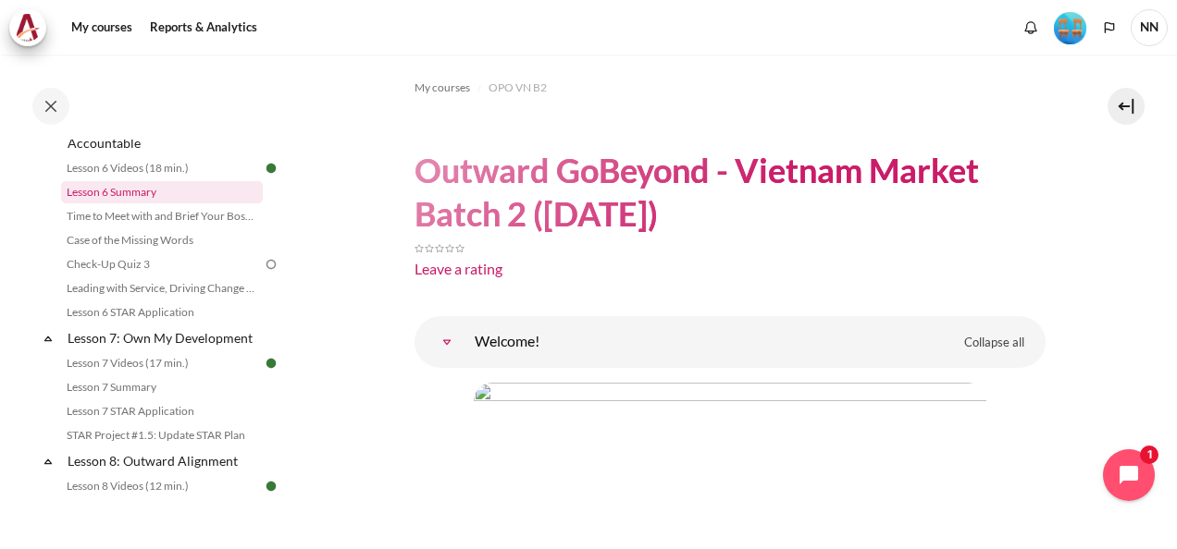
click at [181, 204] on link "Lesson 6 Summary" at bounding box center [162, 192] width 202 height 22
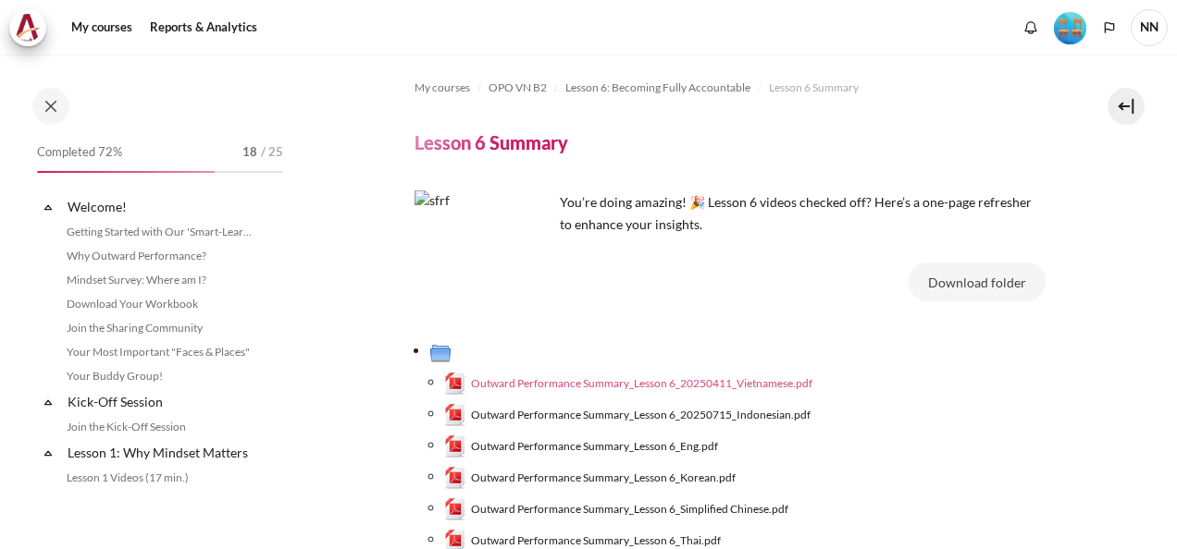
scroll to position [1004, 0]
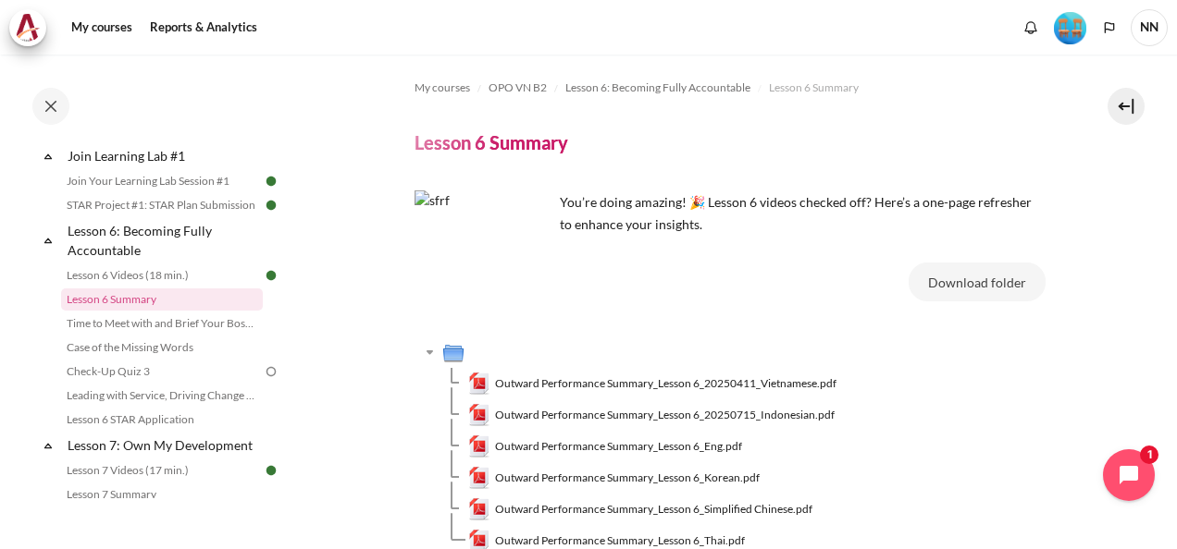
click at [734, 376] on span "Outward Performance Summary_Lesson 6_20250411_Vietnamese.pdf" at bounding box center [665, 384] width 341 height 17
click at [215, 335] on link "Time to Meet with and Brief Your Boss #1" at bounding box center [162, 324] width 202 height 22
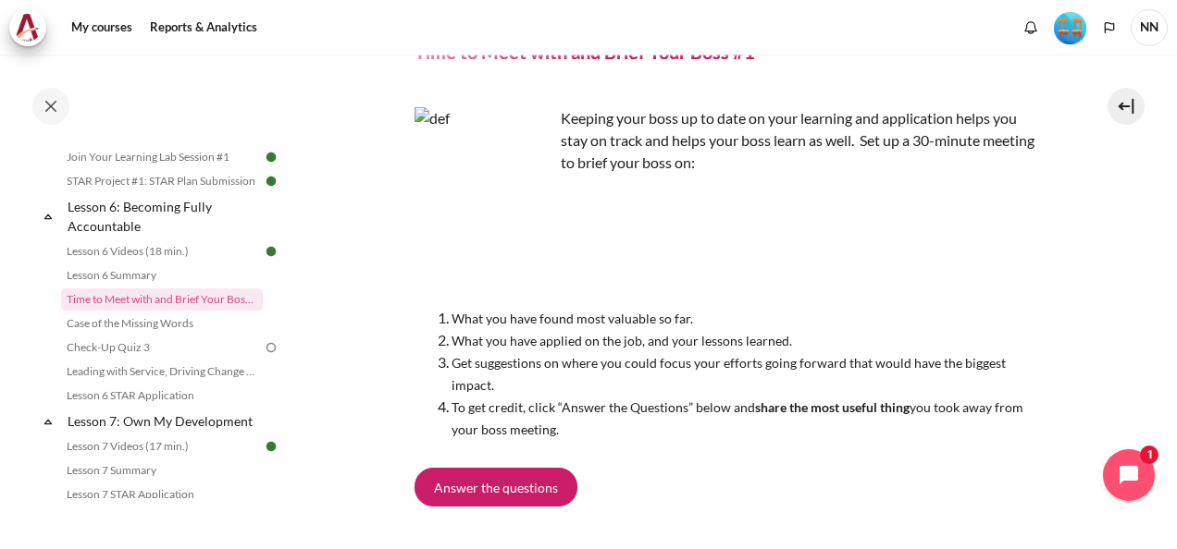
scroll to position [92, 0]
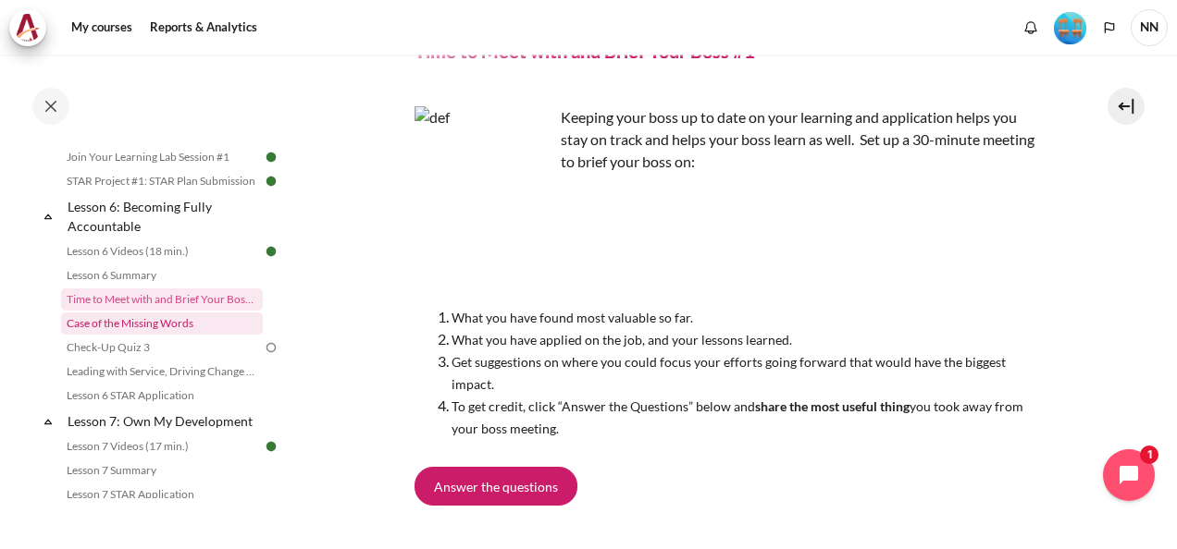
click at [204, 335] on link "Case of the Missing Words" at bounding box center [162, 324] width 202 height 22
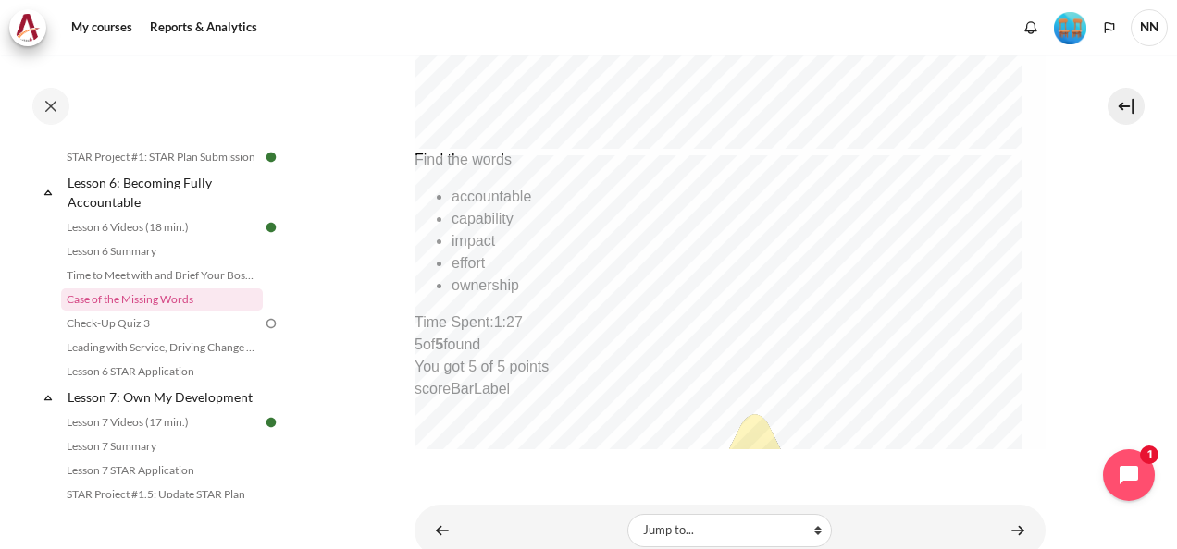
scroll to position [1005, 0]
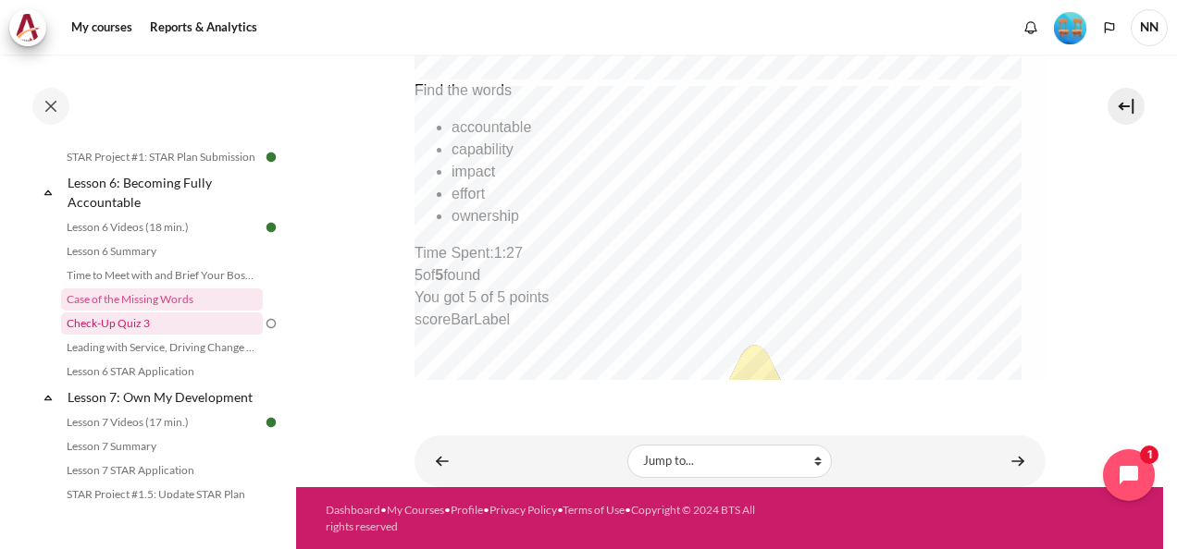
click at [166, 335] on link "Check-Up Quiz 3" at bounding box center [162, 324] width 202 height 22
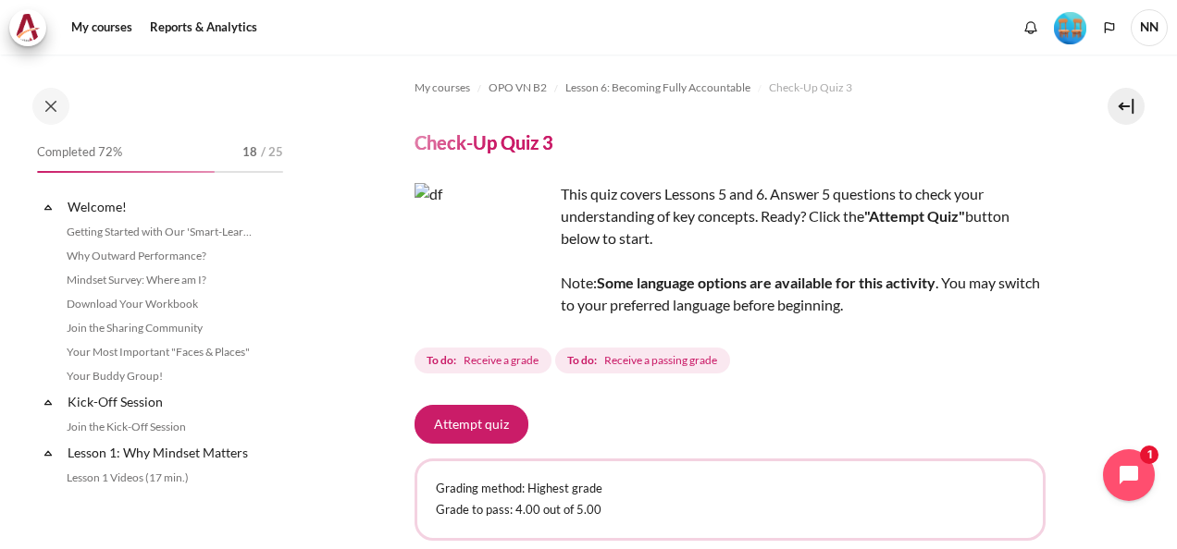
scroll to position [1076, 0]
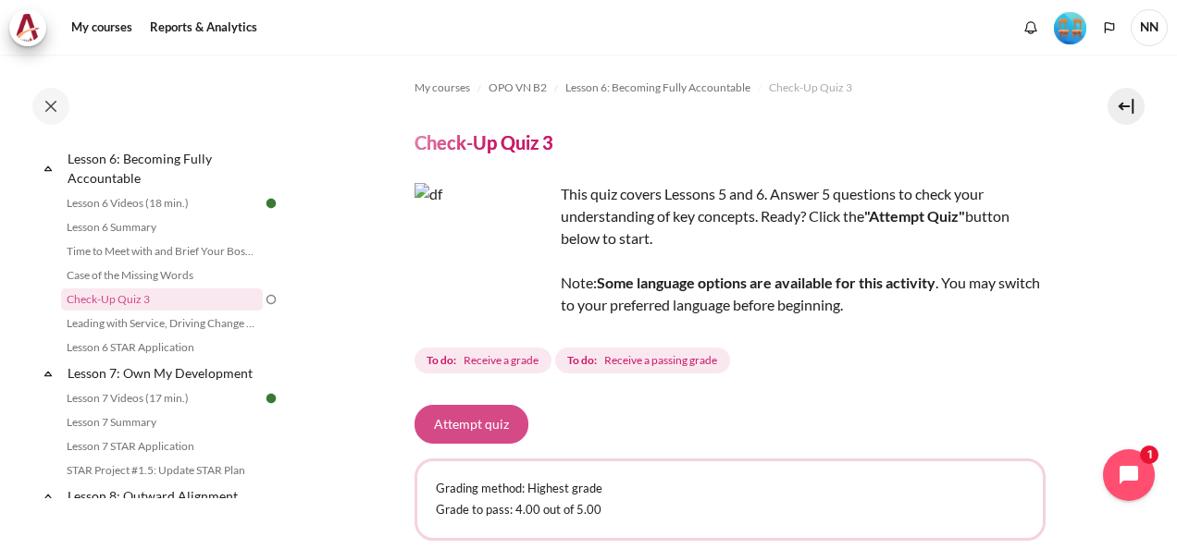
click at [483, 407] on button "Attempt quiz" at bounding box center [471, 424] width 114 height 39
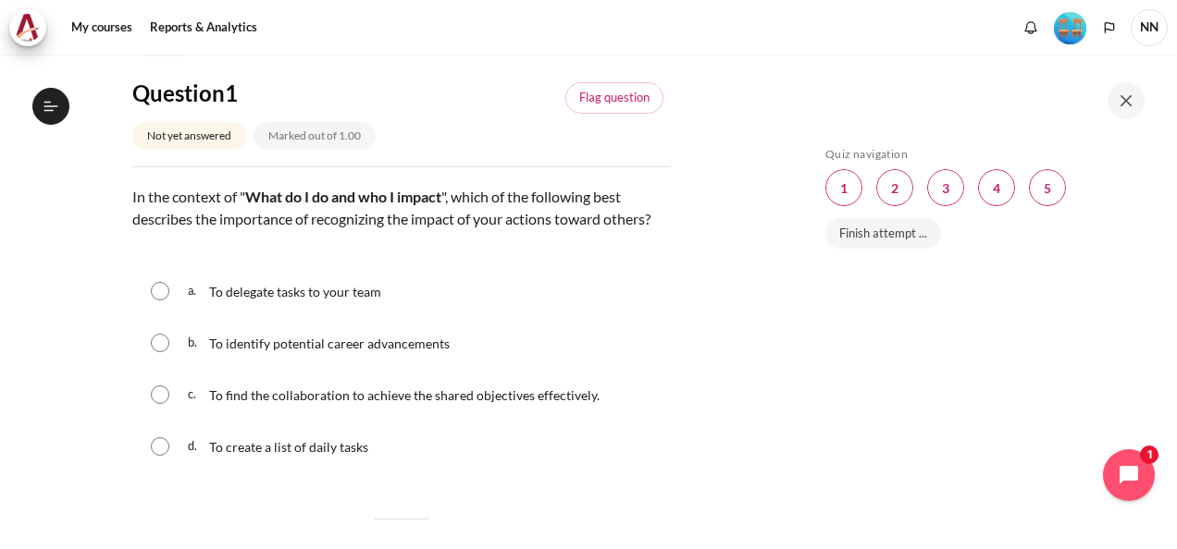
scroll to position [181, 0]
click at [151, 403] on input "Content" at bounding box center [160, 394] width 19 height 19
radio input "true"
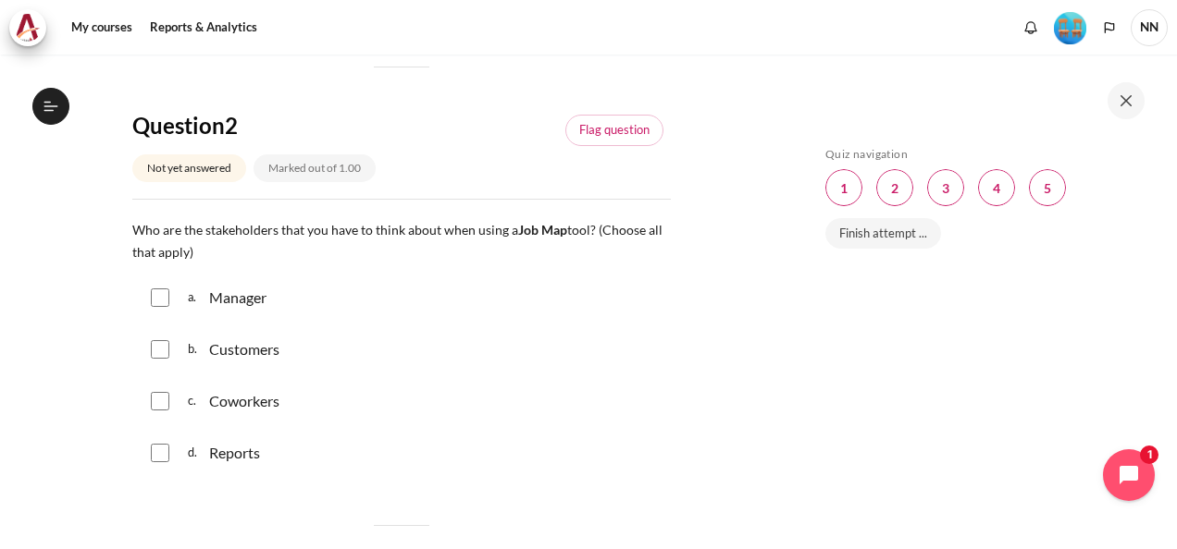
scroll to position [673, 0]
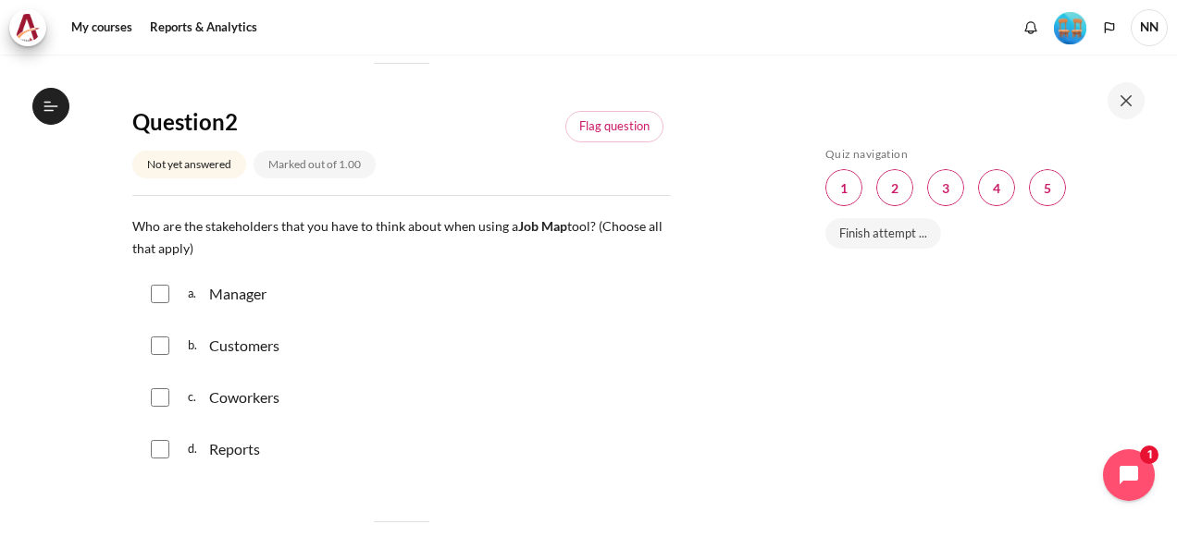
click at [167, 303] on input "Content" at bounding box center [160, 294] width 19 height 19
checkbox input "true"
click at [159, 355] on input "Content" at bounding box center [160, 346] width 19 height 19
checkbox input "true"
click at [159, 407] on input "Content" at bounding box center [160, 398] width 19 height 19
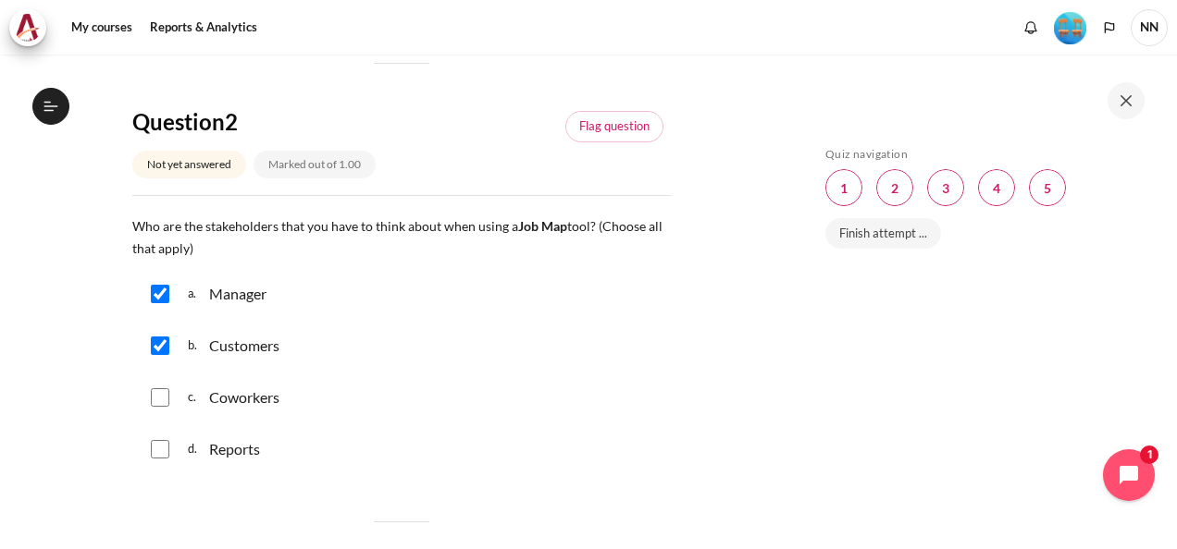
checkbox input "true"
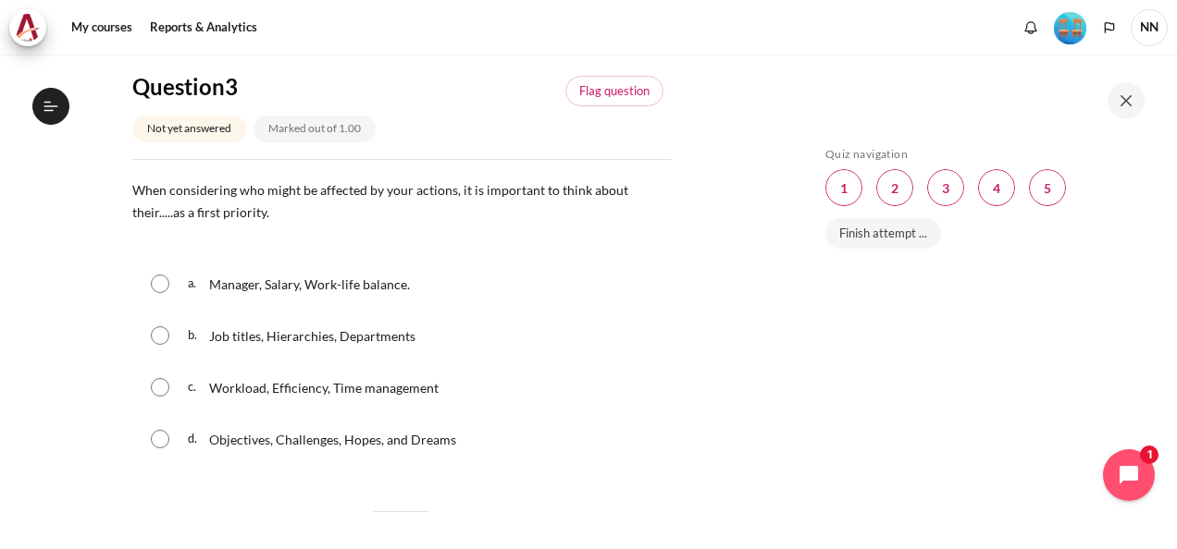
scroll to position [1173, 0]
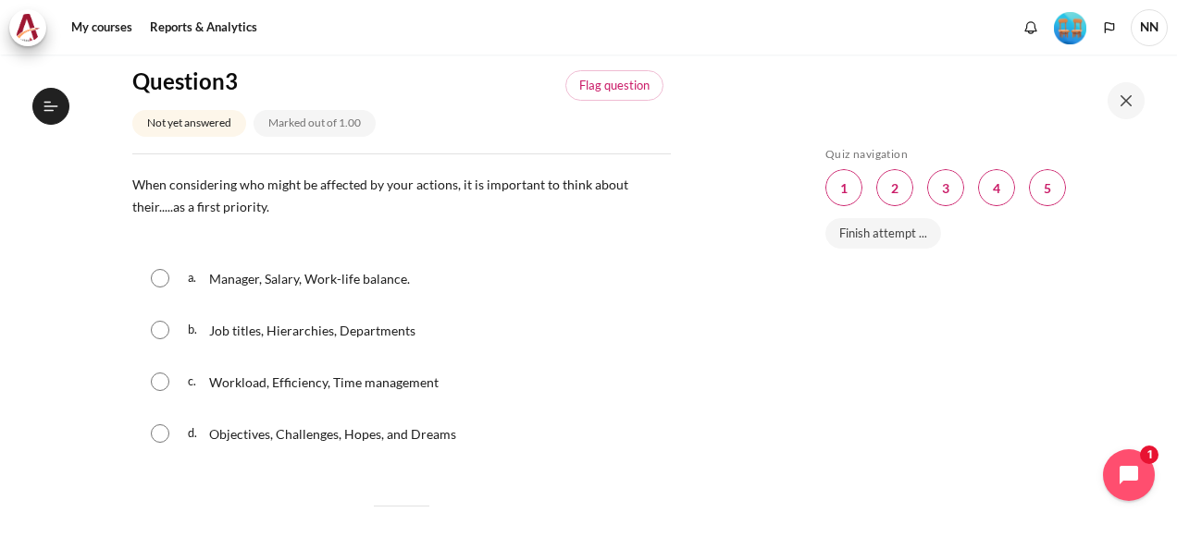
click at [157, 443] on input "Content" at bounding box center [160, 434] width 19 height 19
radio input "true"
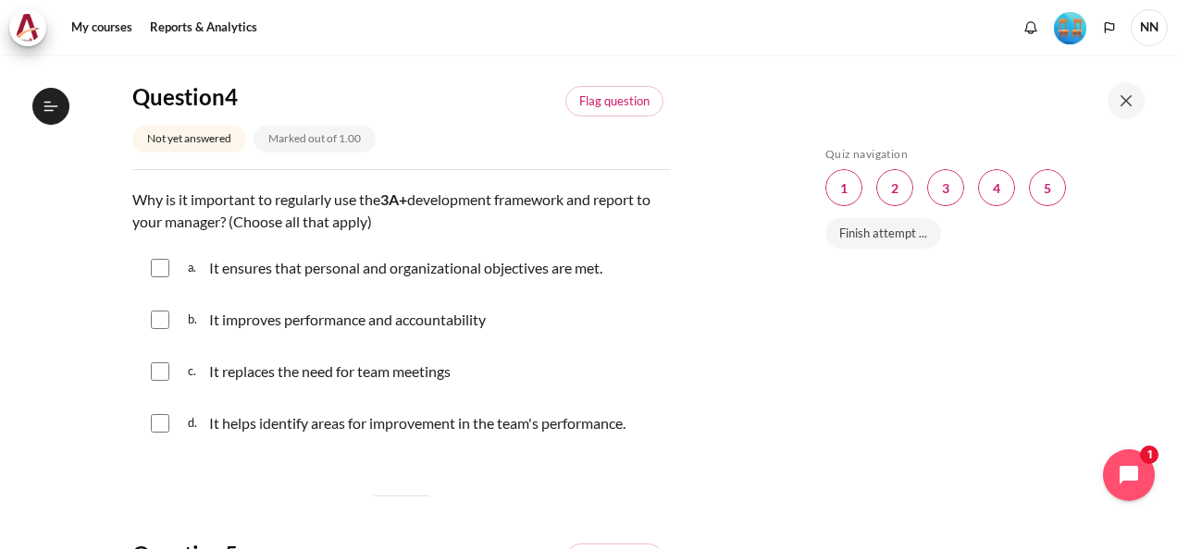
scroll to position [1680, 0]
click at [166, 328] on input "Content" at bounding box center [160, 319] width 19 height 19
checkbox input "true"
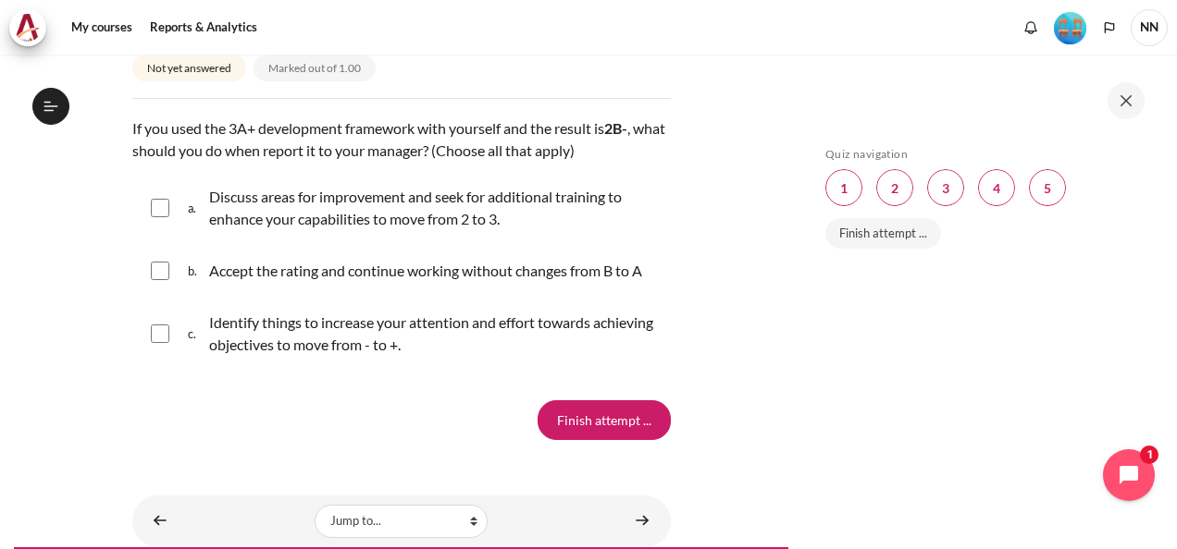
scroll to position [2207, 0]
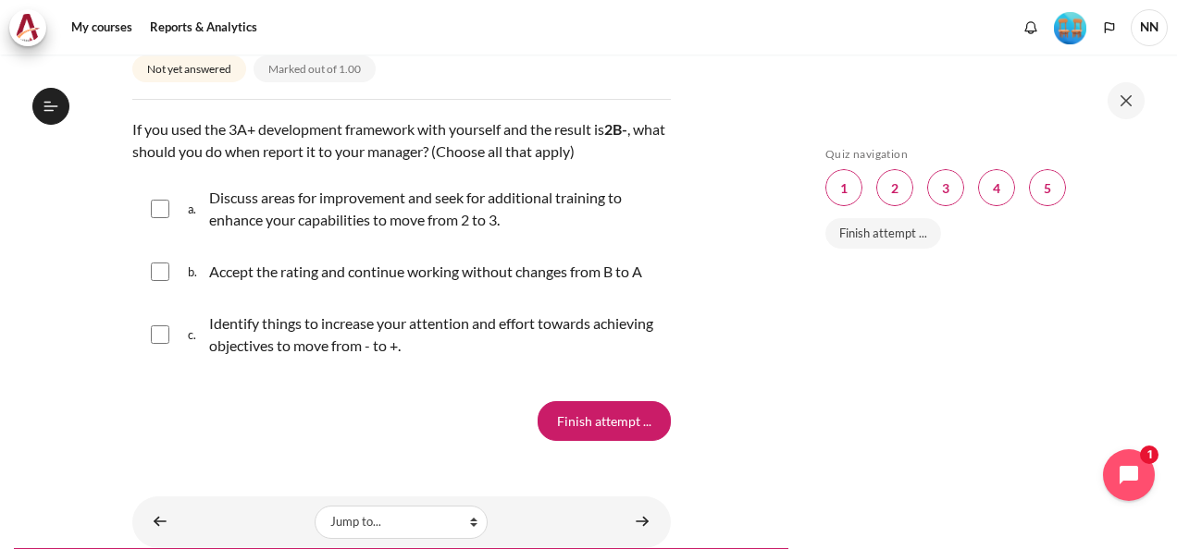
click at [156, 218] on input "Content" at bounding box center [160, 209] width 19 height 19
checkbox input "true"
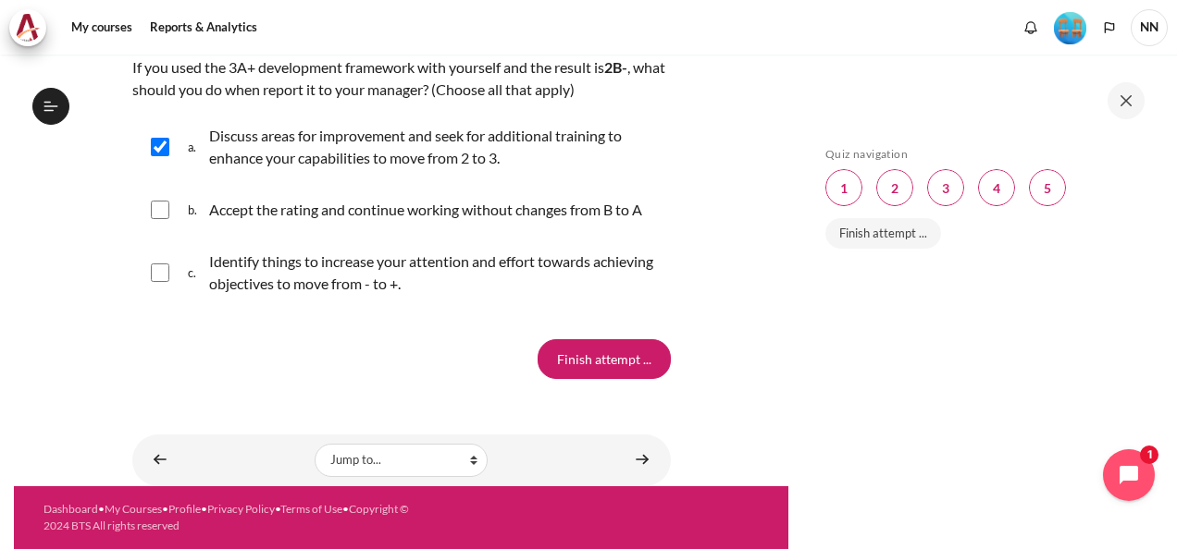
scroll to position [2288, 0]
click at [601, 346] on input "Finish attempt ..." at bounding box center [603, 359] width 133 height 39
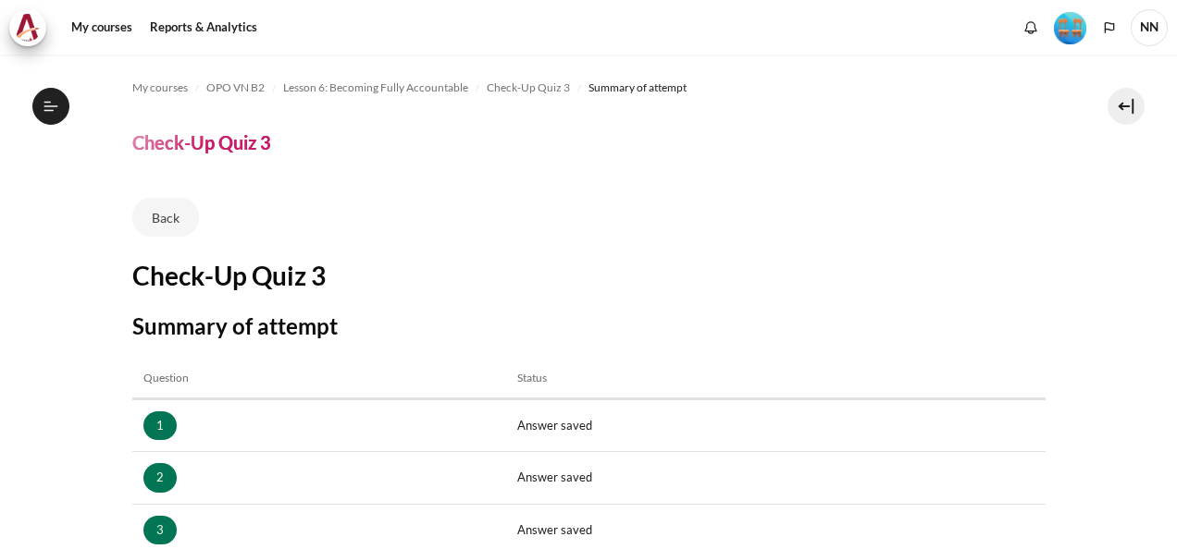
scroll to position [399, 0]
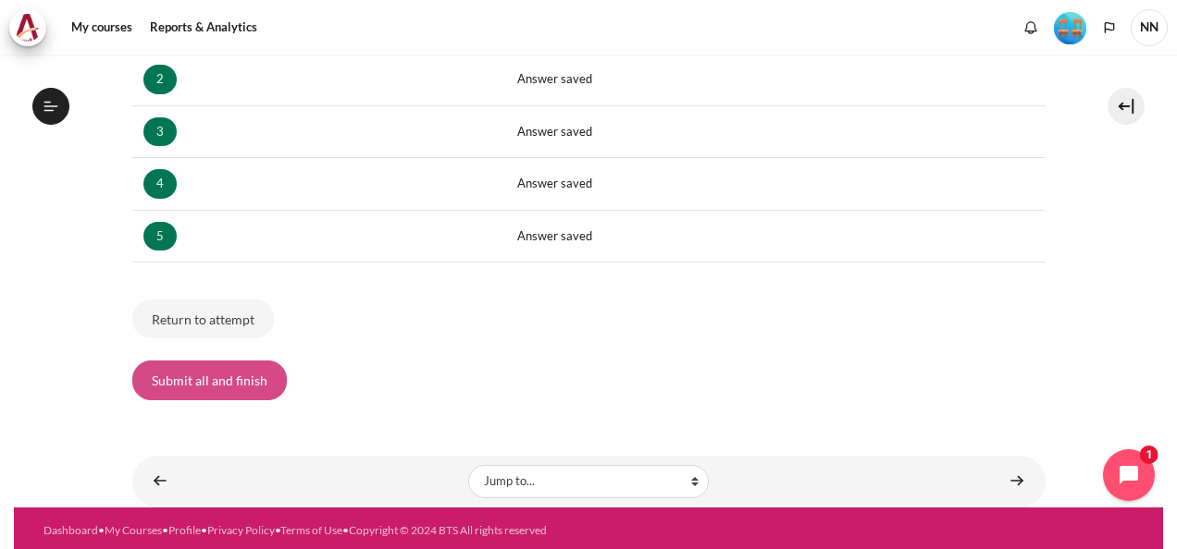
click at [268, 382] on button "Submit all and finish" at bounding box center [209, 380] width 154 height 39
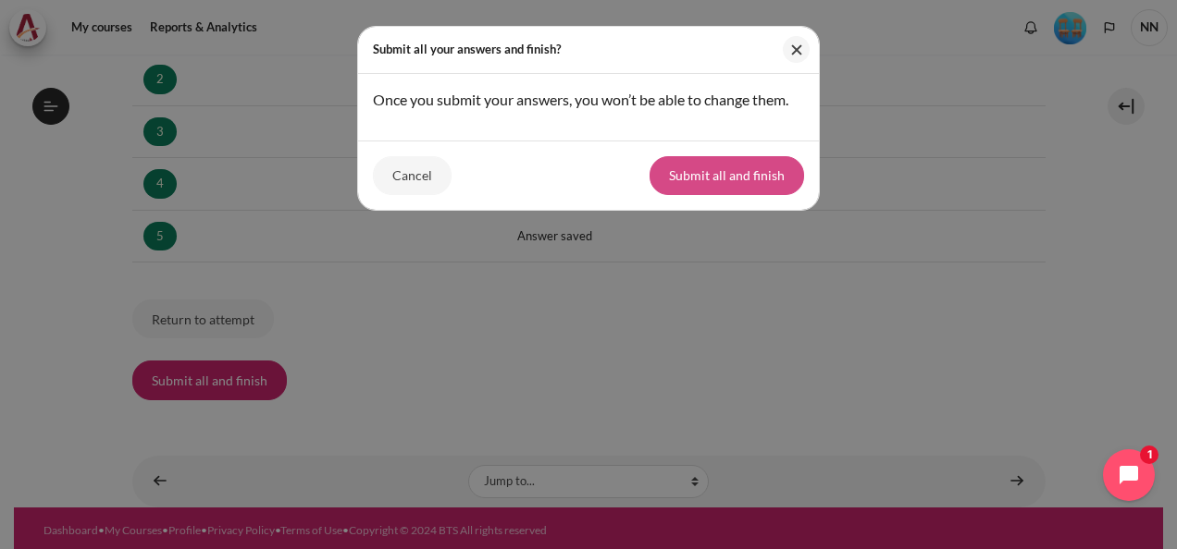
click at [781, 188] on button "Submit all and finish" at bounding box center [726, 175] width 154 height 39
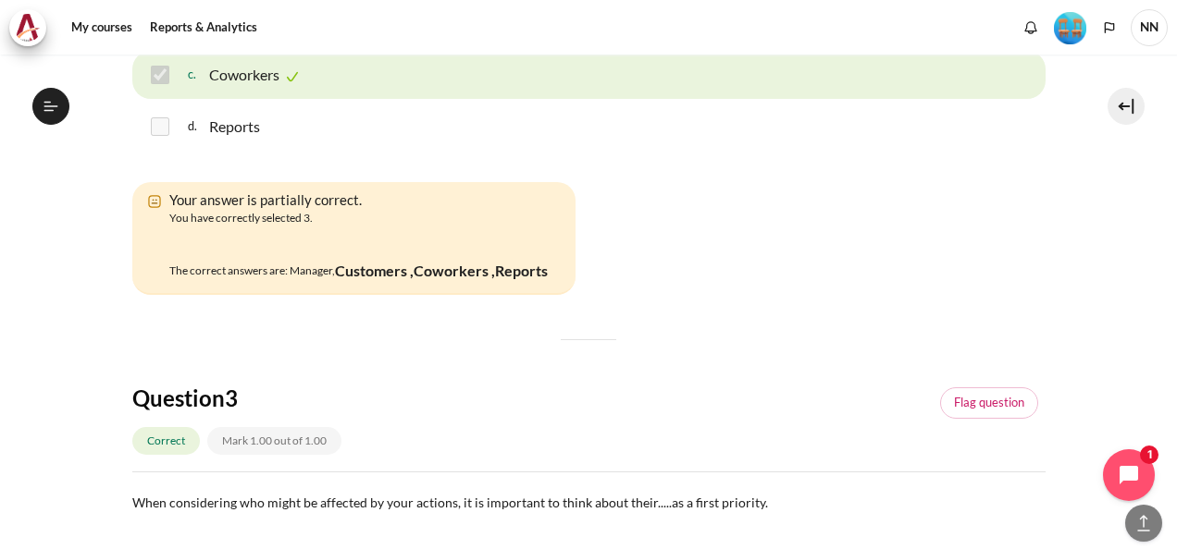
scroll to position [1130, 0]
click at [169, 242] on img "Content" at bounding box center [169, 242] width 0 height 0
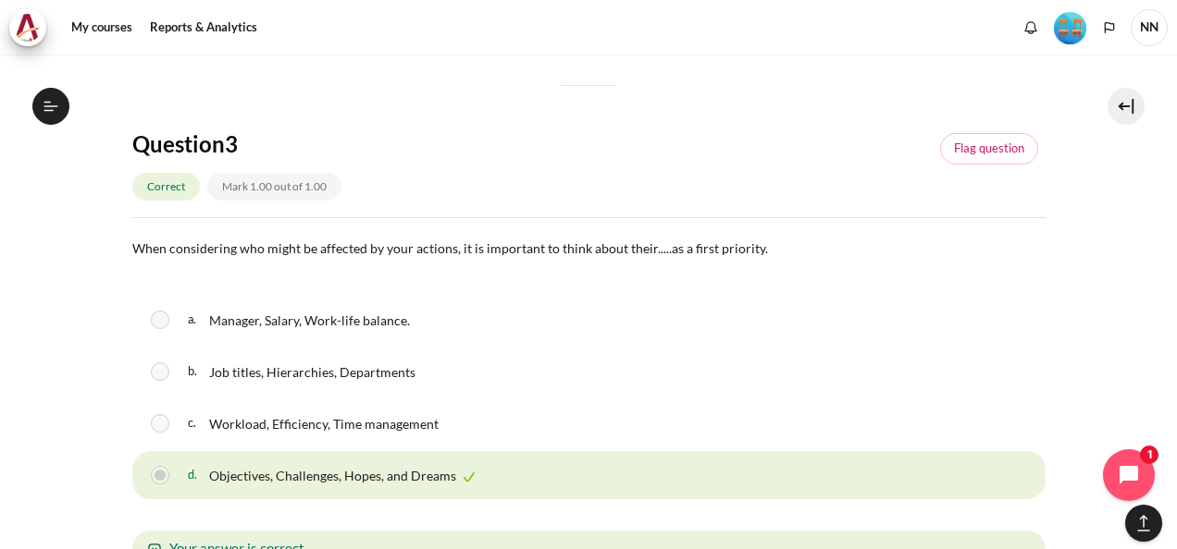
scroll to position [1386, 0]
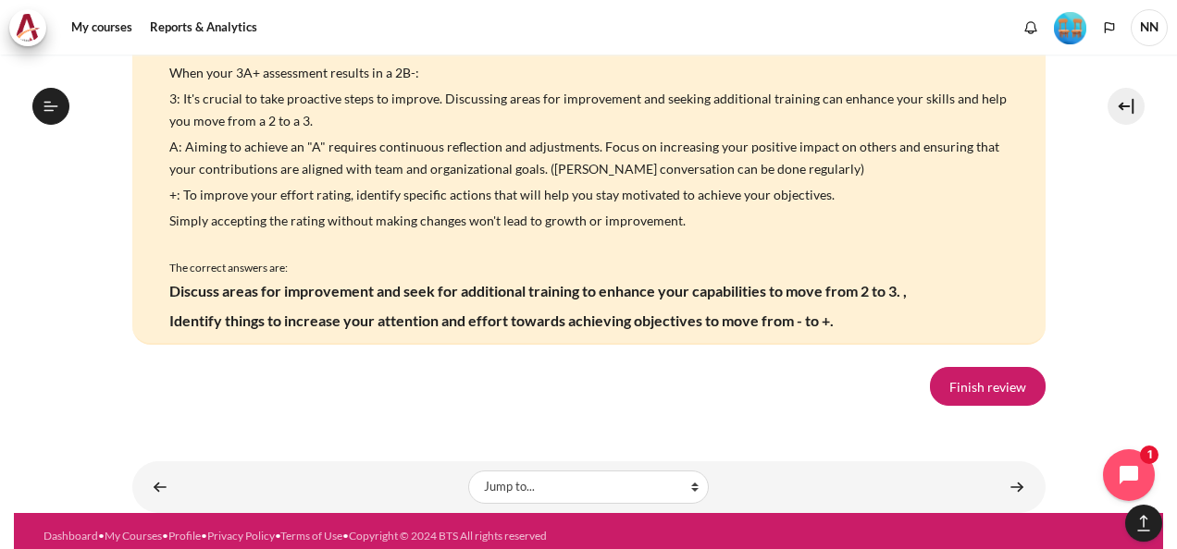
scroll to position [3232, 0]
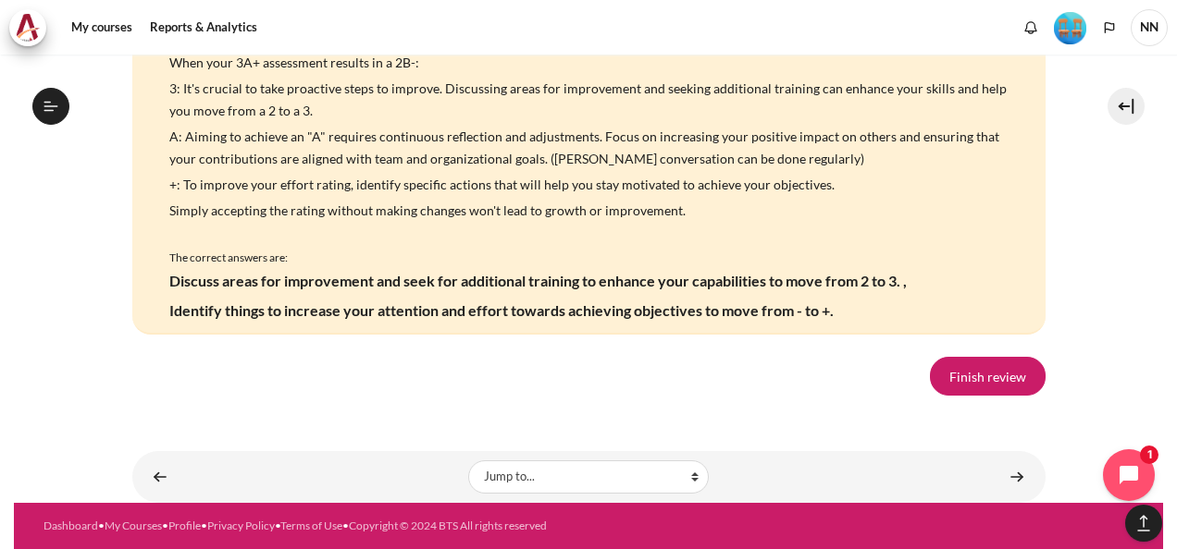
click at [947, 377] on link "Finish review" at bounding box center [988, 376] width 116 height 39
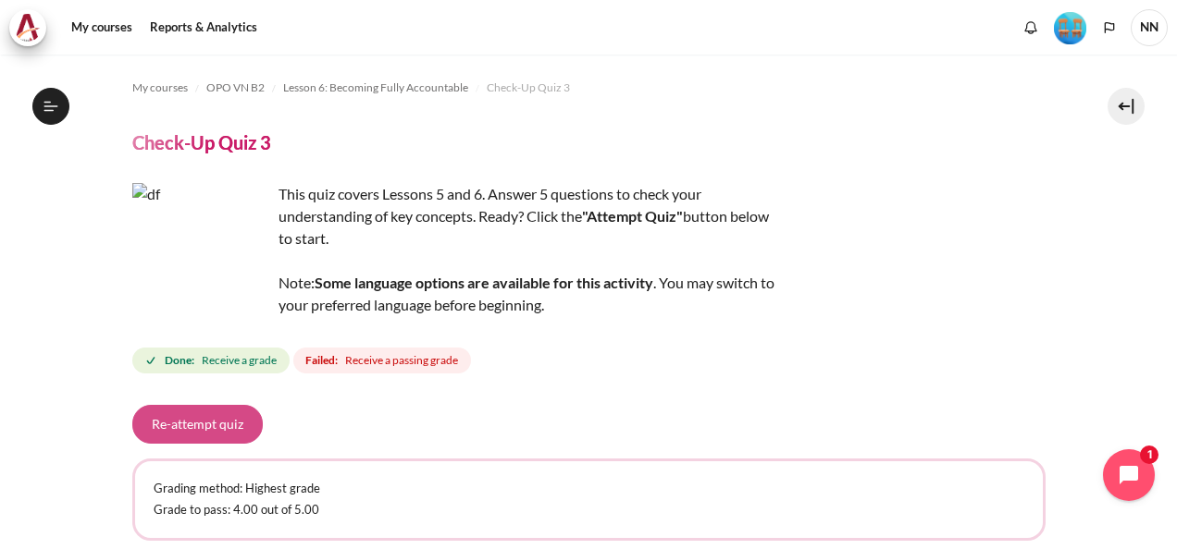
scroll to position [1076, 0]
click at [235, 427] on button "Re-attempt quiz" at bounding box center [197, 424] width 130 height 39
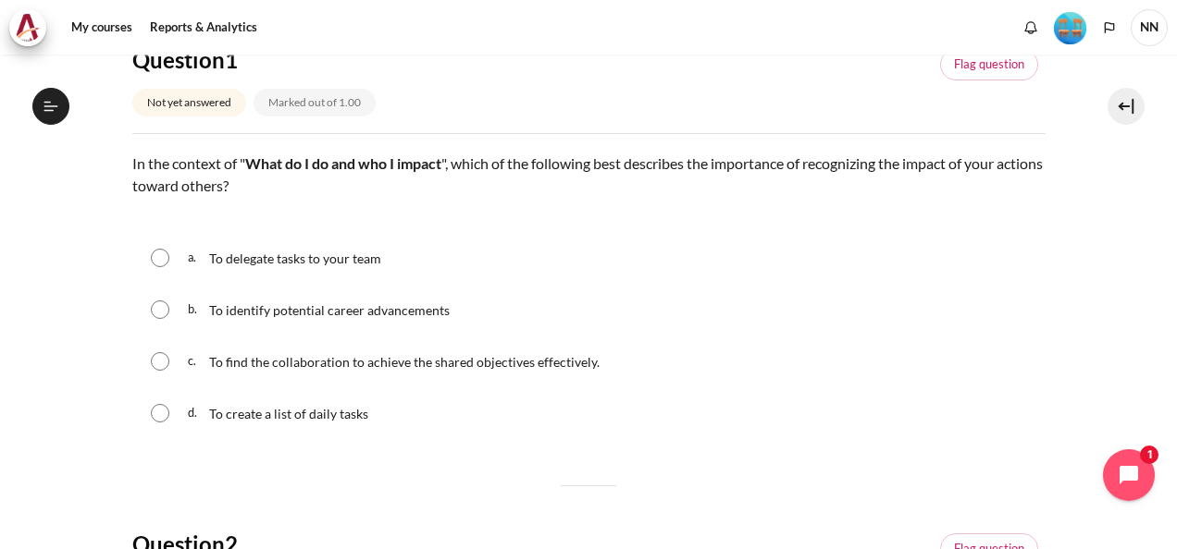
scroll to position [219, 0]
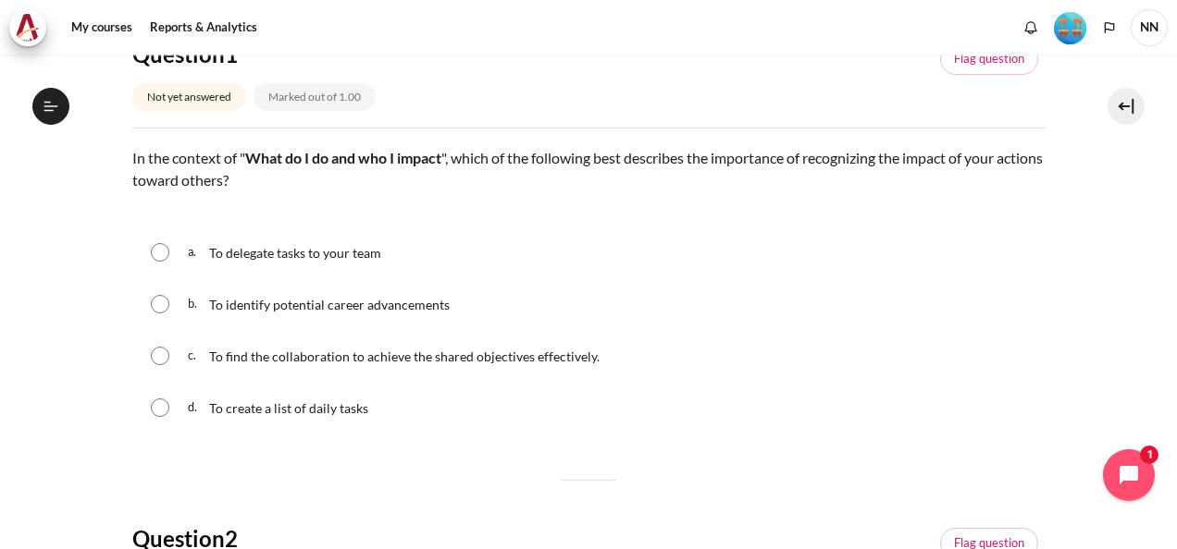
click at [158, 359] on input "Content" at bounding box center [160, 356] width 19 height 19
radio input "true"
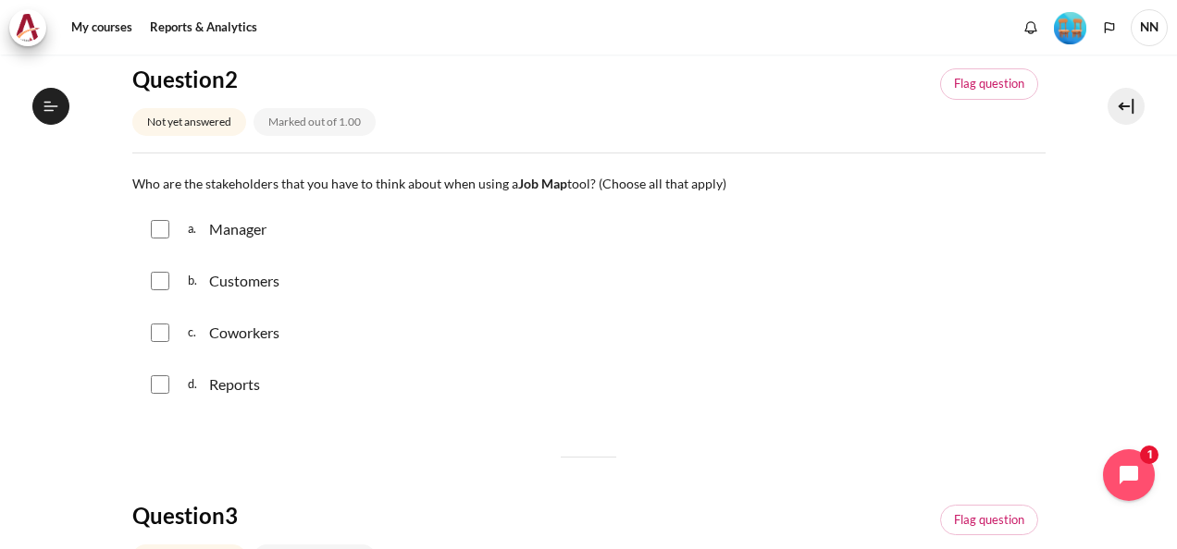
scroll to position [717, 0]
click at [167, 237] on div "a. Manager" at bounding box center [588, 228] width 913 height 48
click at [163, 222] on input "Content" at bounding box center [160, 228] width 19 height 19
checkbox input "true"
click at [163, 281] on input "Content" at bounding box center [160, 280] width 19 height 19
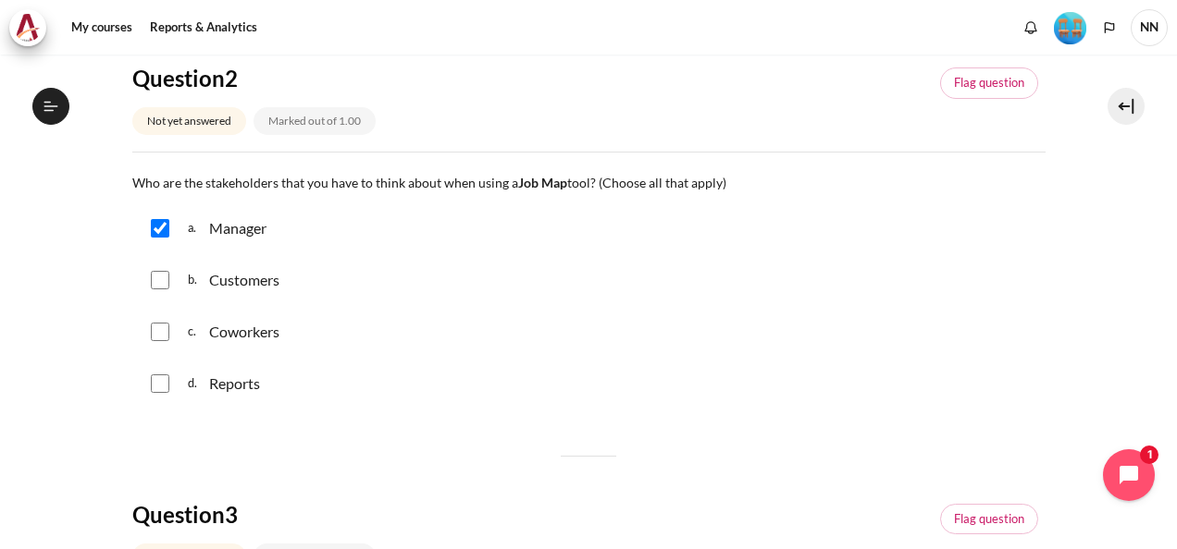
checkbox input "true"
click at [161, 335] on input "Content" at bounding box center [160, 332] width 19 height 19
checkbox input "true"
click at [167, 376] on input "Content" at bounding box center [160, 384] width 19 height 19
checkbox input "true"
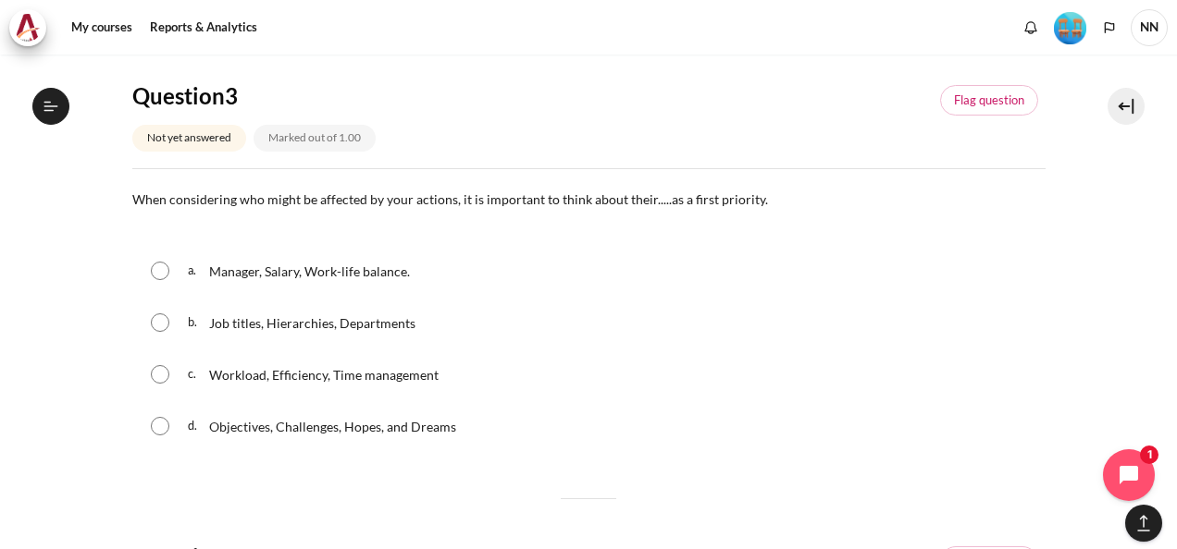
scroll to position [1152, 0]
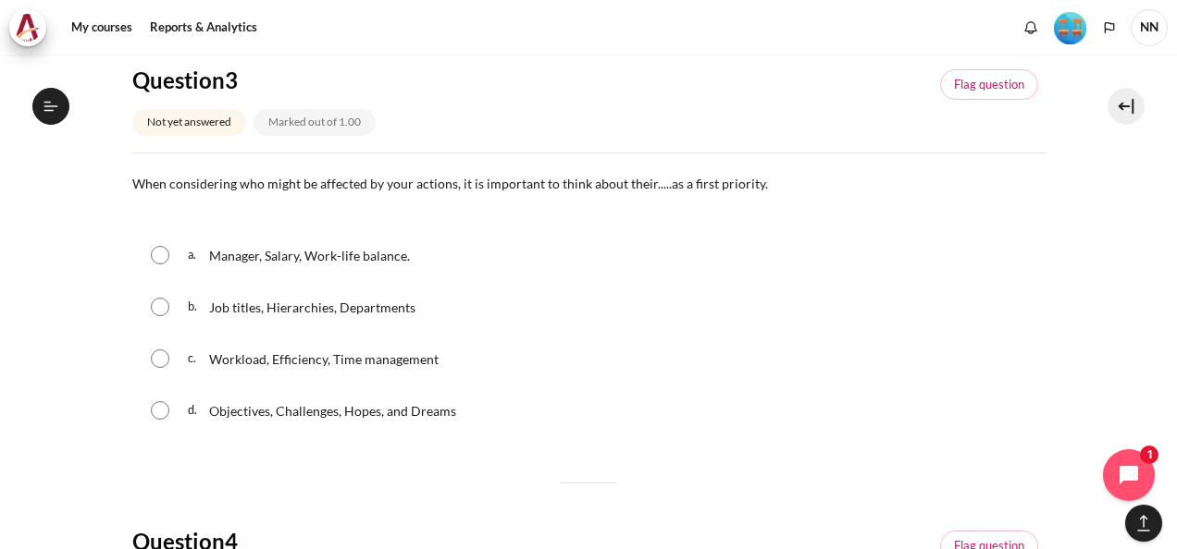
click at [162, 405] on input "Content" at bounding box center [160, 410] width 19 height 19
radio input "true"
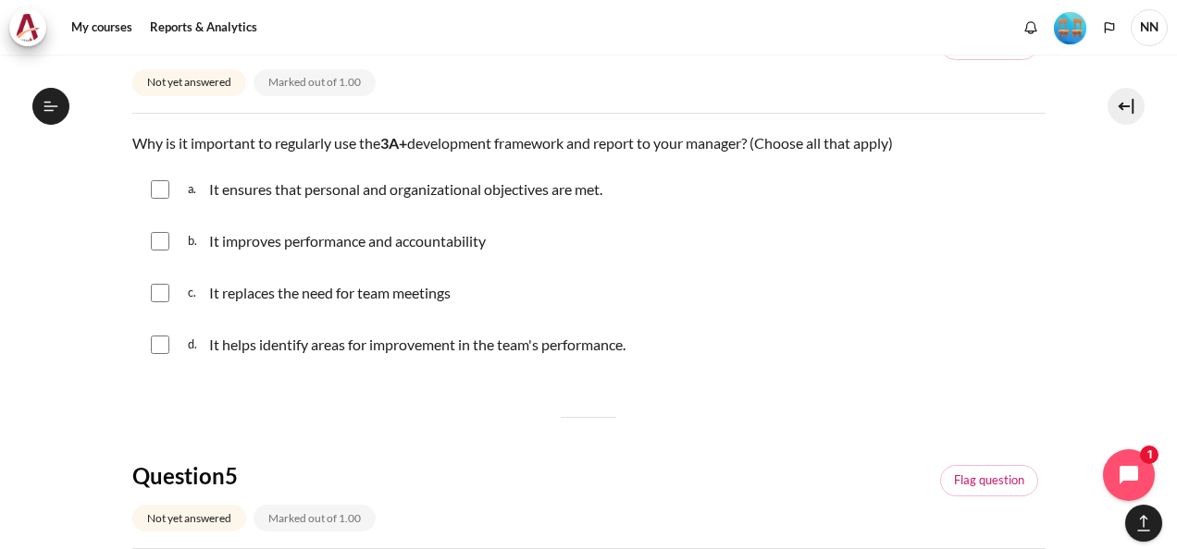
scroll to position [1693, 0]
click at [157, 196] on div "a. It ensures that personal and organizational objectives are met." at bounding box center [588, 188] width 913 height 48
click at [161, 186] on input "Content" at bounding box center [160, 188] width 19 height 19
checkbox input "true"
click at [158, 237] on input "Content" at bounding box center [160, 239] width 19 height 19
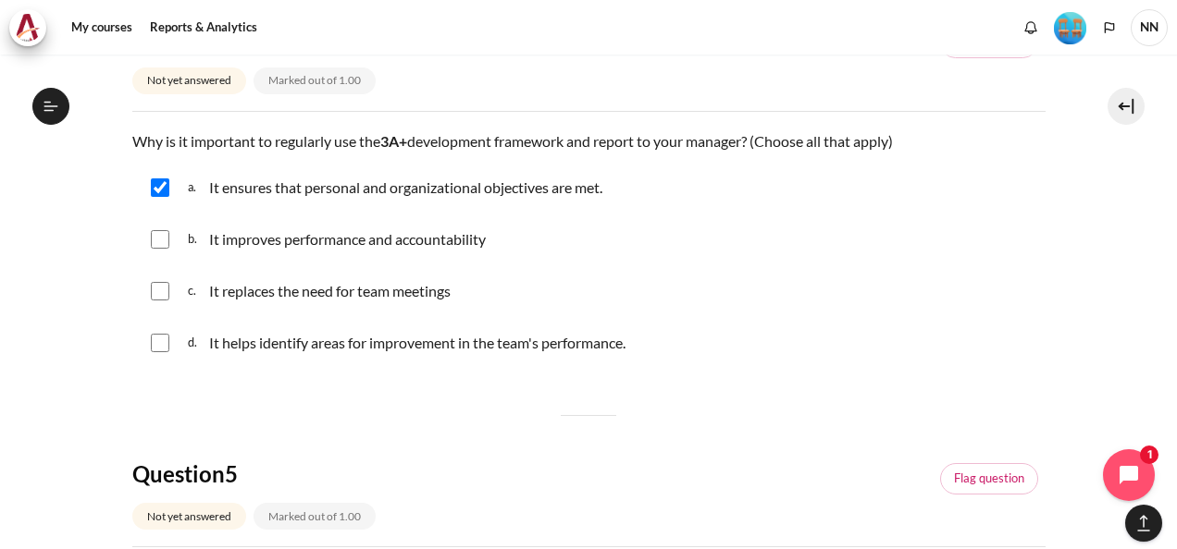
checkbox input "true"
click at [161, 339] on input "Content" at bounding box center [160, 343] width 19 height 19
checkbox input "true"
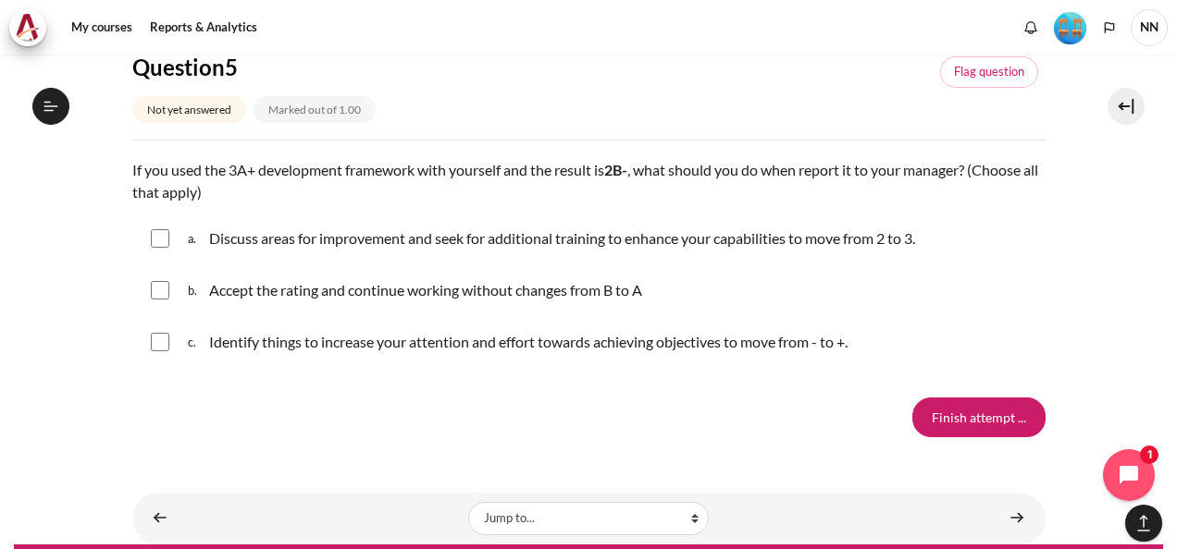
scroll to position [2138, 0]
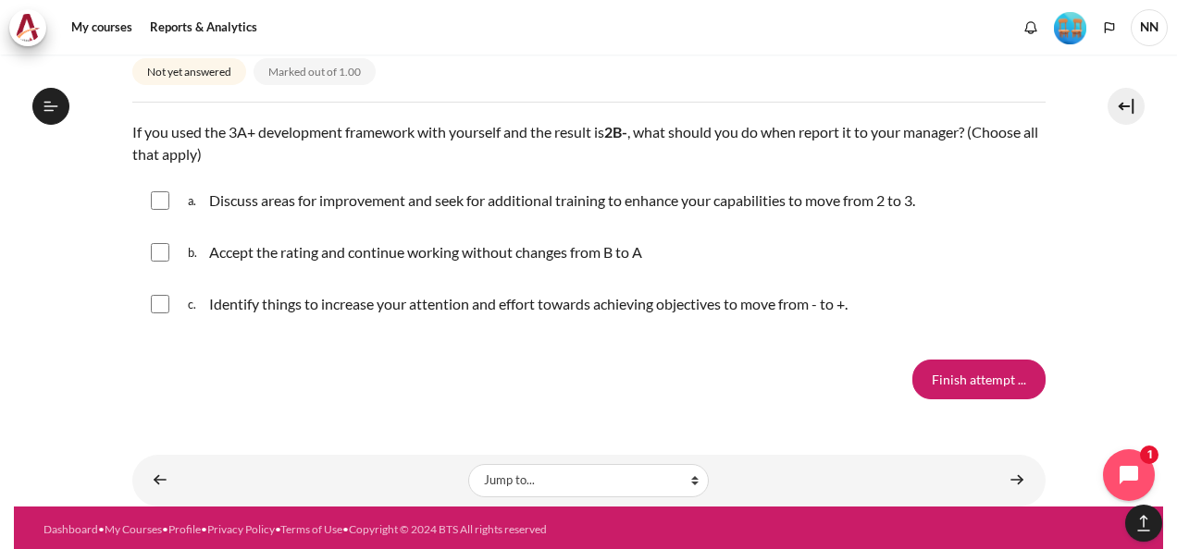
click at [163, 195] on input "Content" at bounding box center [160, 200] width 19 height 19
checkbox input "true"
click at [160, 298] on input "Content" at bounding box center [160, 304] width 19 height 19
checkbox input "true"
click at [969, 367] on input "Finish attempt ..." at bounding box center [978, 379] width 133 height 39
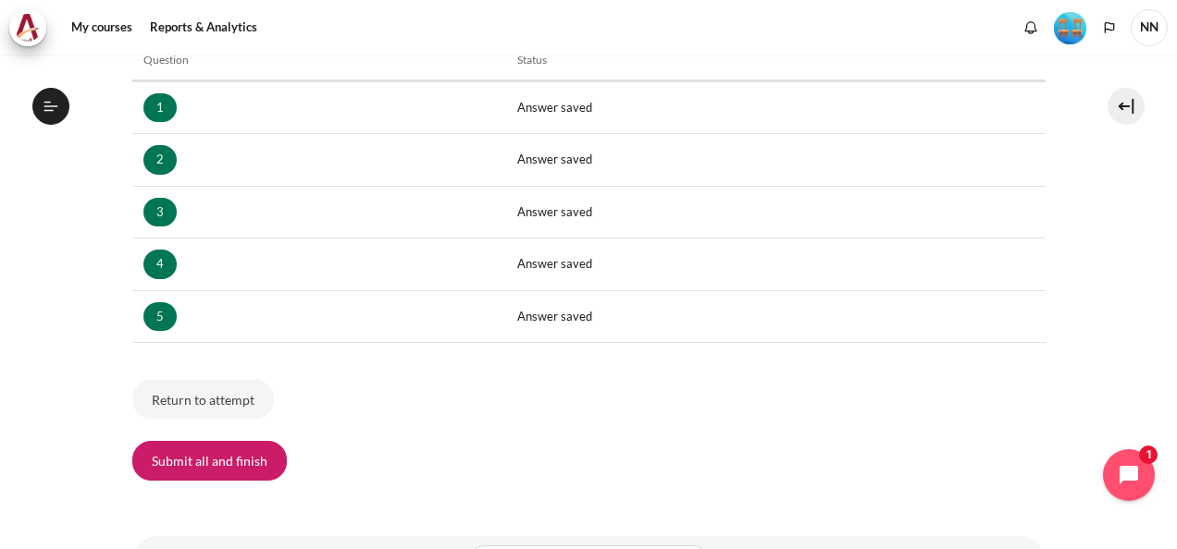
scroll to position [399, 0]
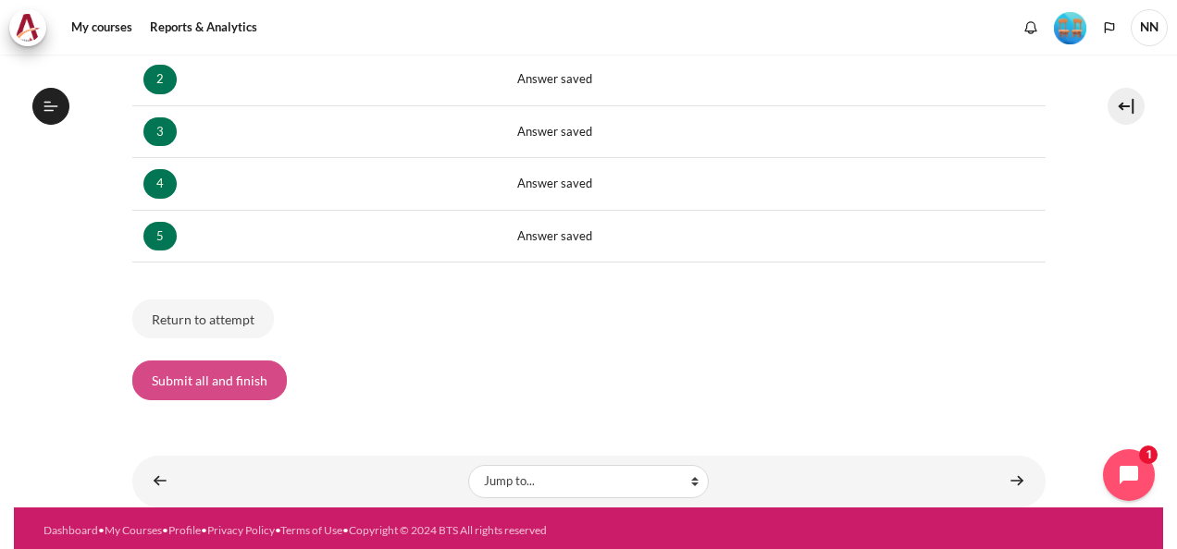
click at [224, 389] on button "Submit all and finish" at bounding box center [209, 380] width 154 height 39
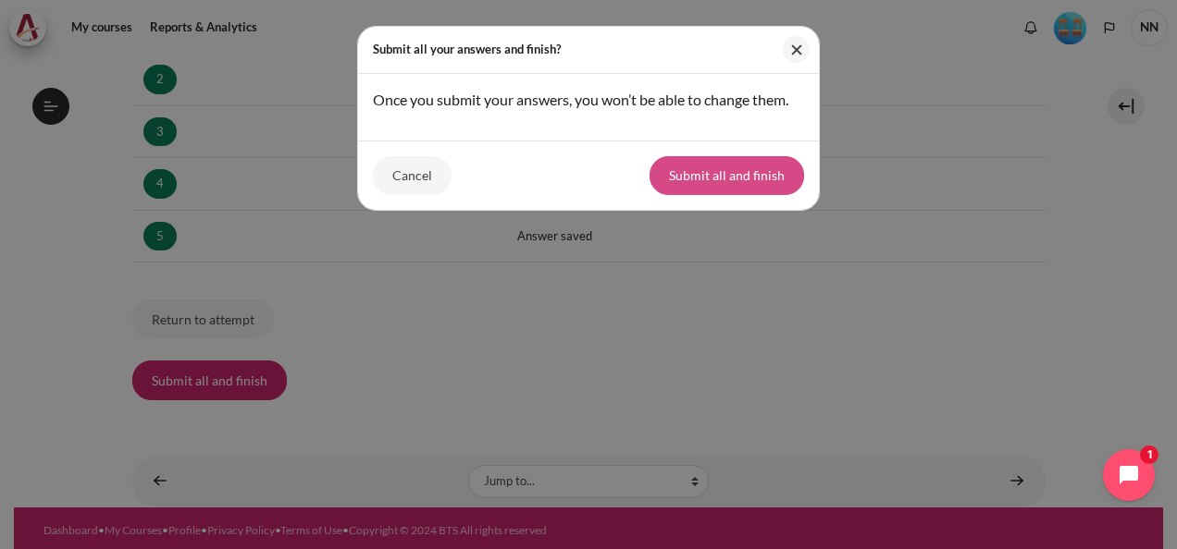
click at [740, 179] on button "Submit all and finish" at bounding box center [726, 175] width 154 height 39
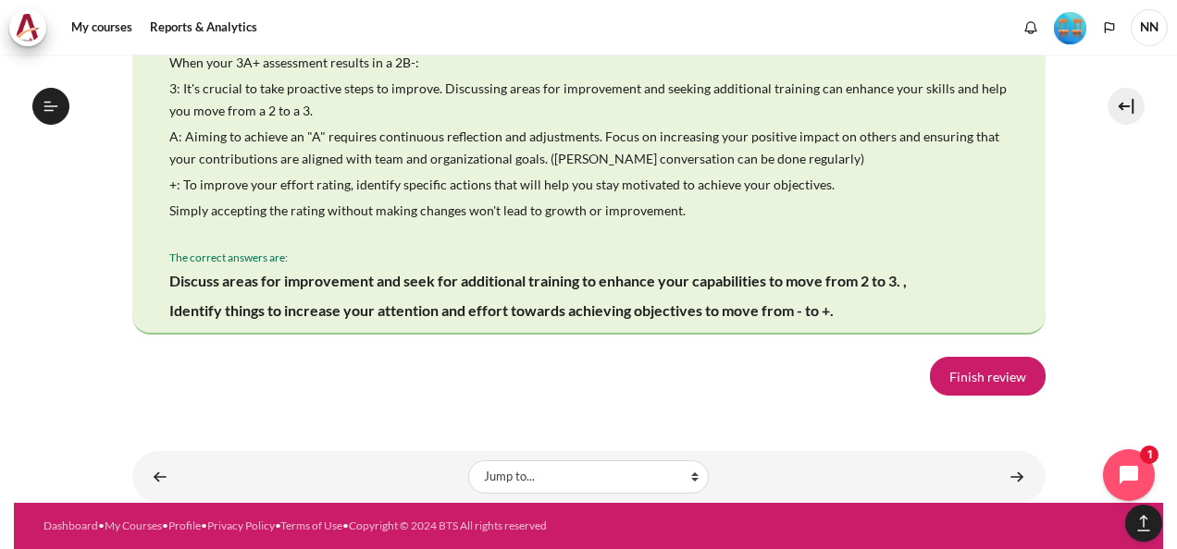
scroll to position [3681, 0]
click at [977, 395] on link "Finish review" at bounding box center [988, 376] width 116 height 39
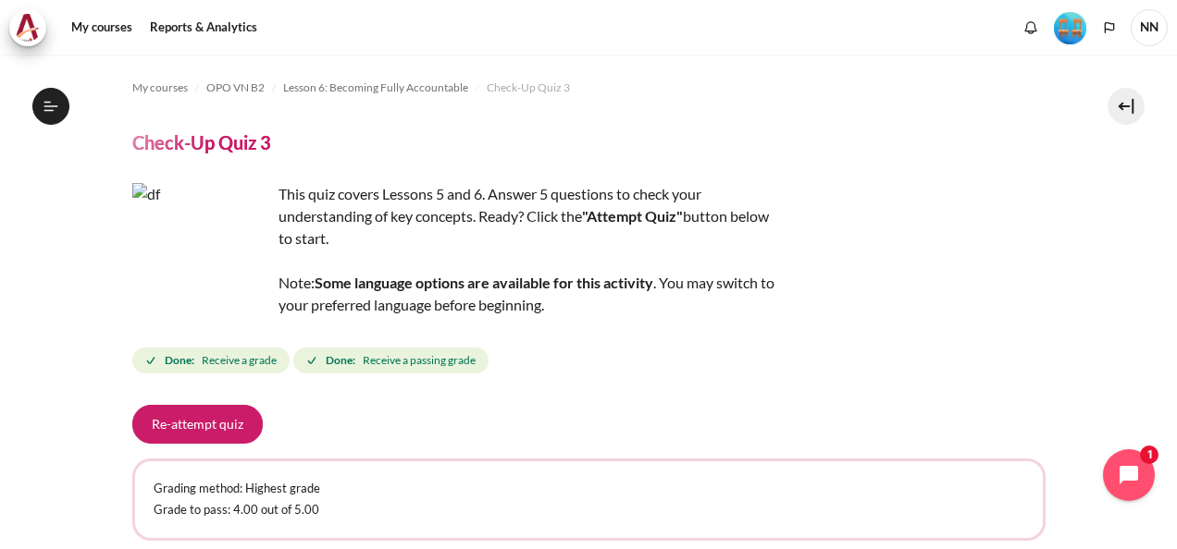
scroll to position [1076, 0]
click at [54, 111] on icon at bounding box center [51, 106] width 17 height 17
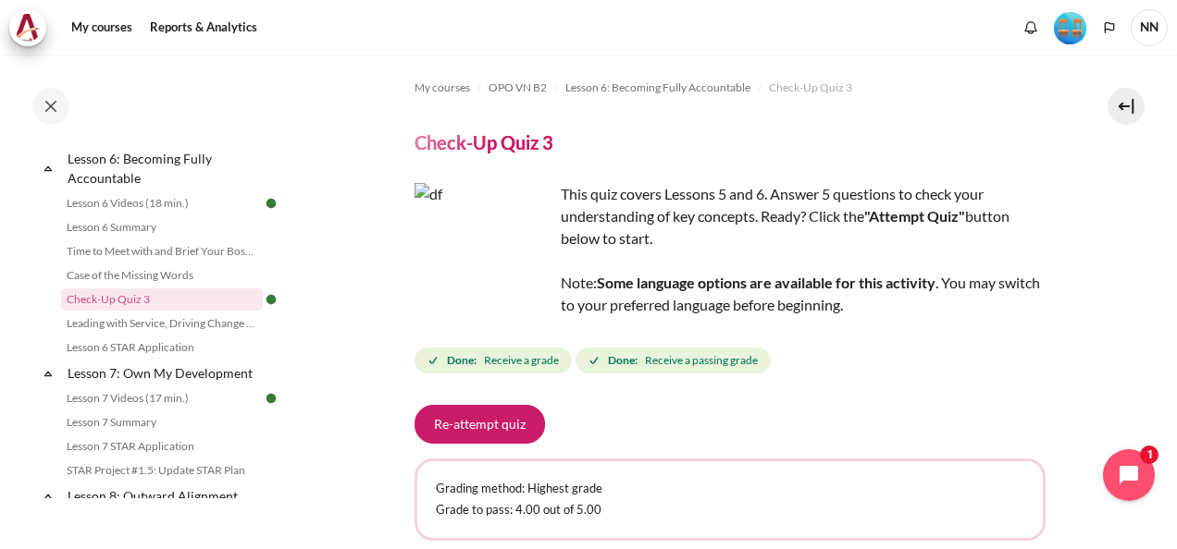
click at [268, 336] on li "Leading with Service, Driving Change (Pucknalin's Story)" at bounding box center [171, 324] width 220 height 24
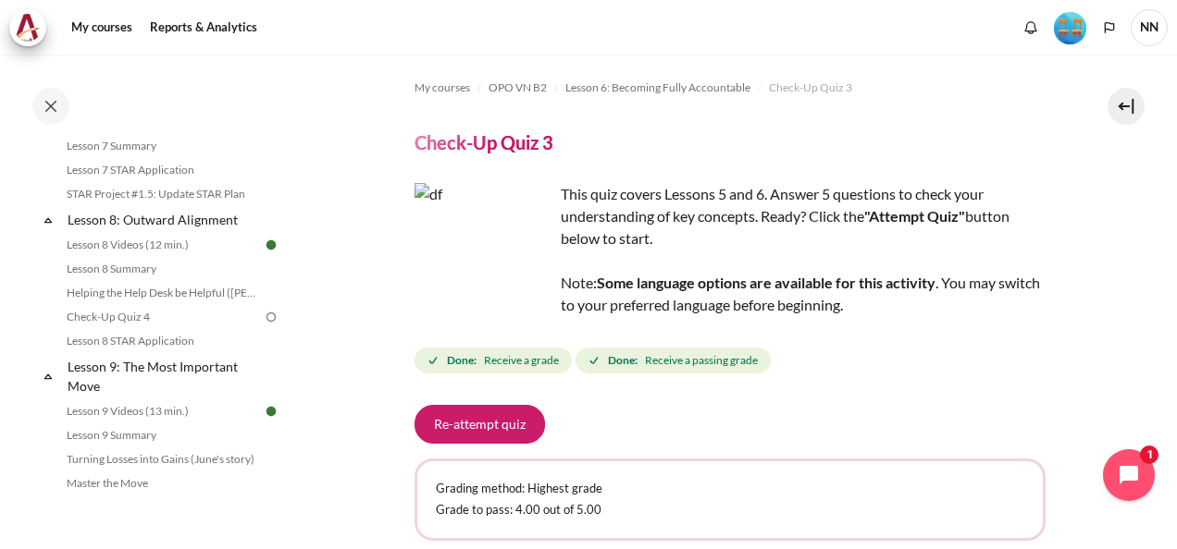
scroll to position [1380, 0]
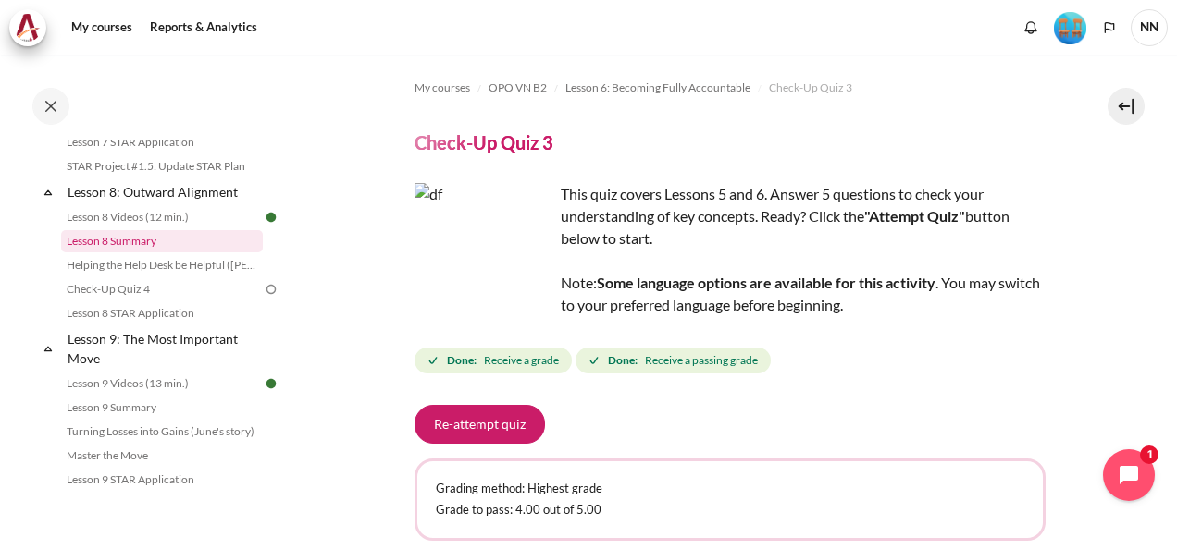
click at [134, 253] on link "Lesson 8 Summary" at bounding box center [162, 241] width 202 height 22
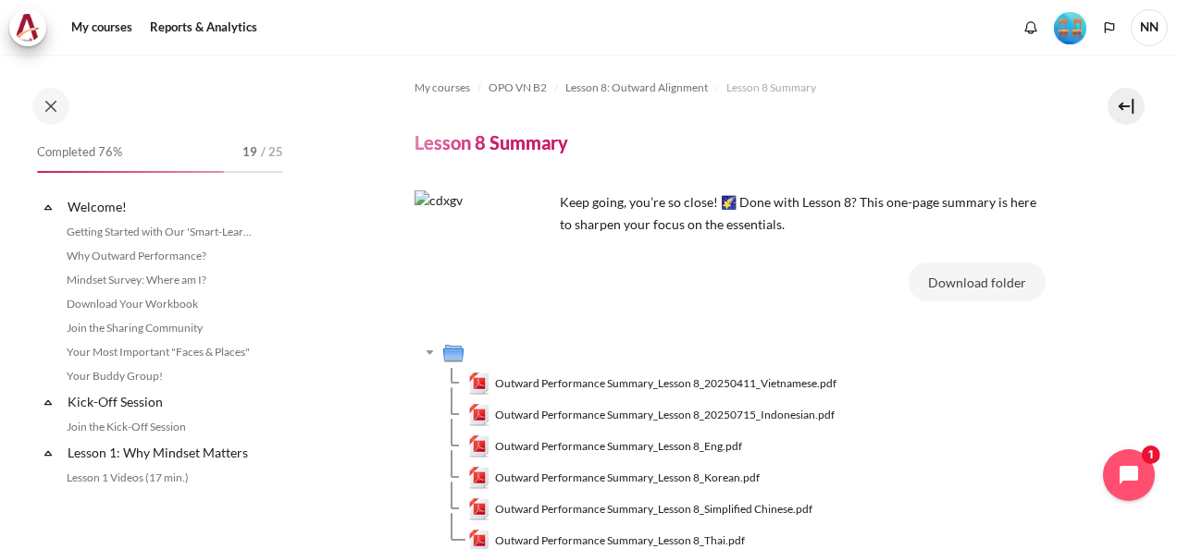
scroll to position [1322, 0]
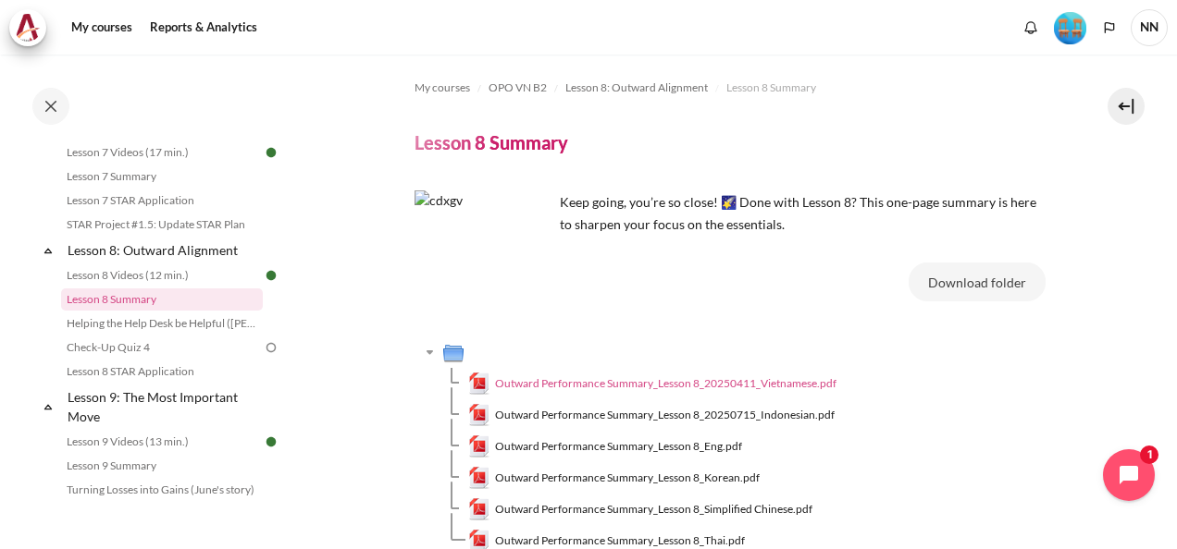
click at [799, 378] on span "Outward Performance Summary_Lesson 8_20250411_Vietnamese.pdf" at bounding box center [665, 384] width 341 height 17
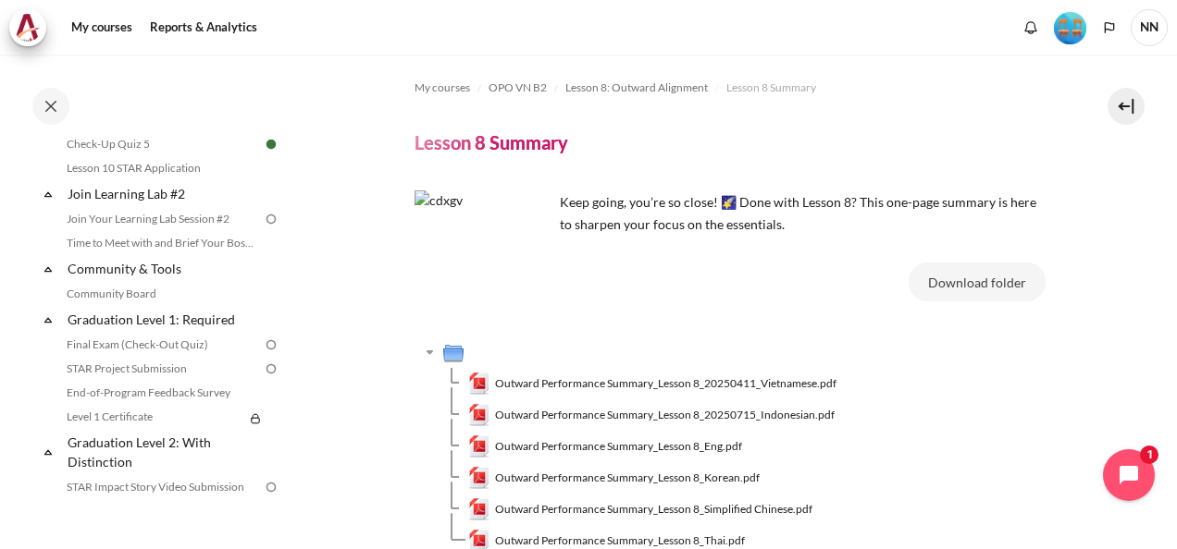
scroll to position [1874, 0]
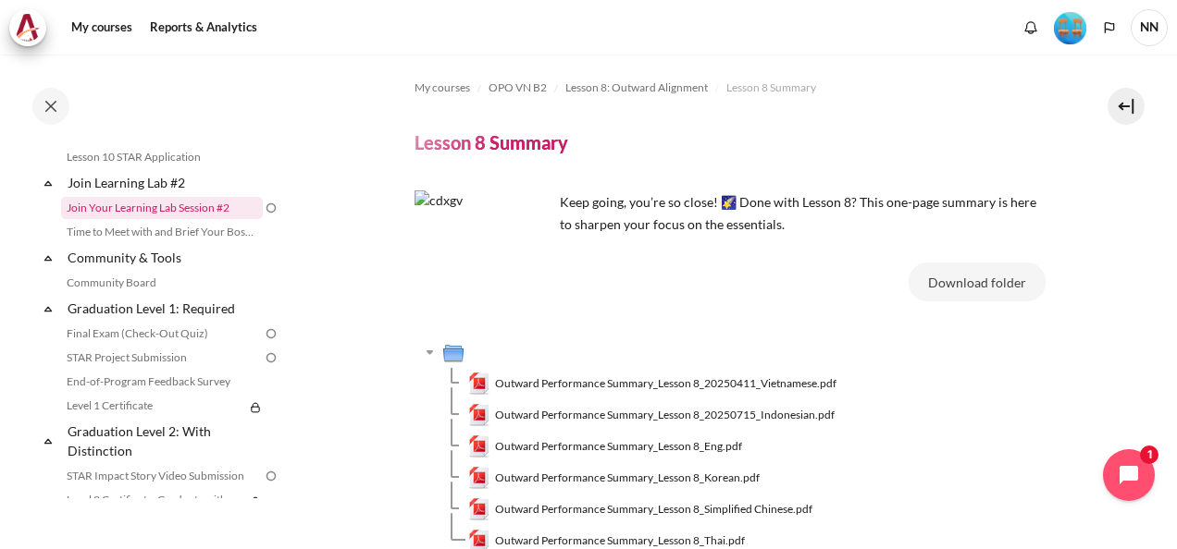
click at [229, 219] on link "Join Your Learning Lab Session #2" at bounding box center [162, 208] width 202 height 22
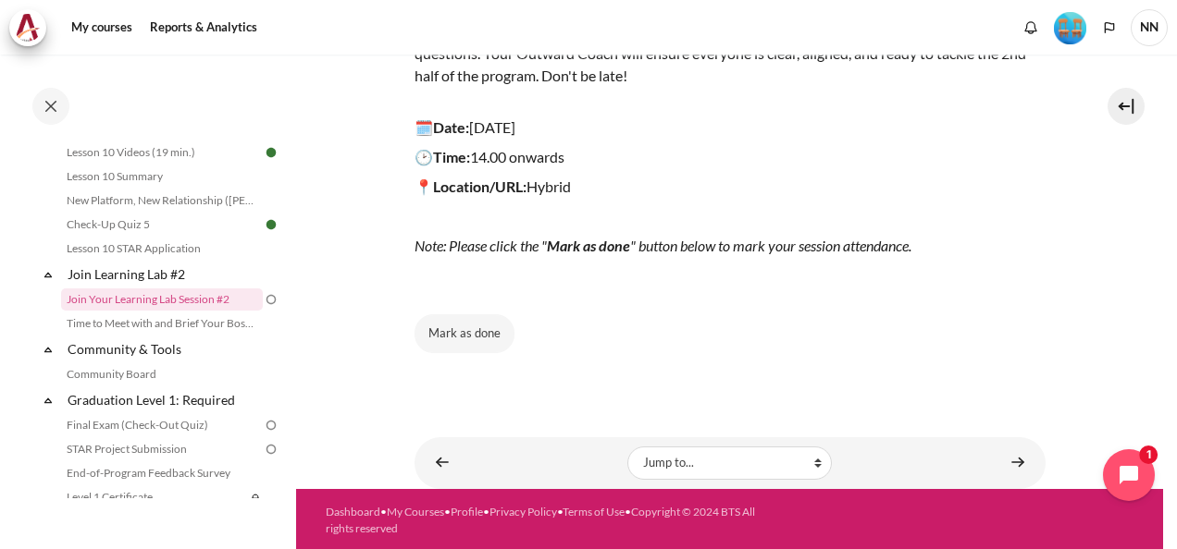
scroll to position [316, 0]
click at [482, 315] on button "Mark as done" at bounding box center [464, 334] width 100 height 39
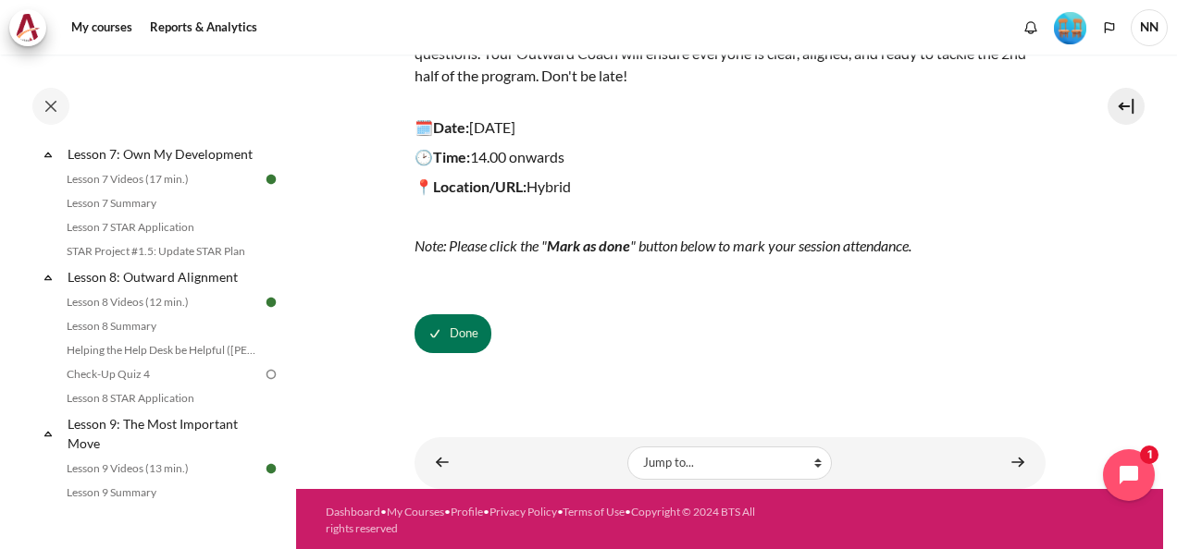
scroll to position [1293, 0]
